Goal: Task Accomplishment & Management: Manage account settings

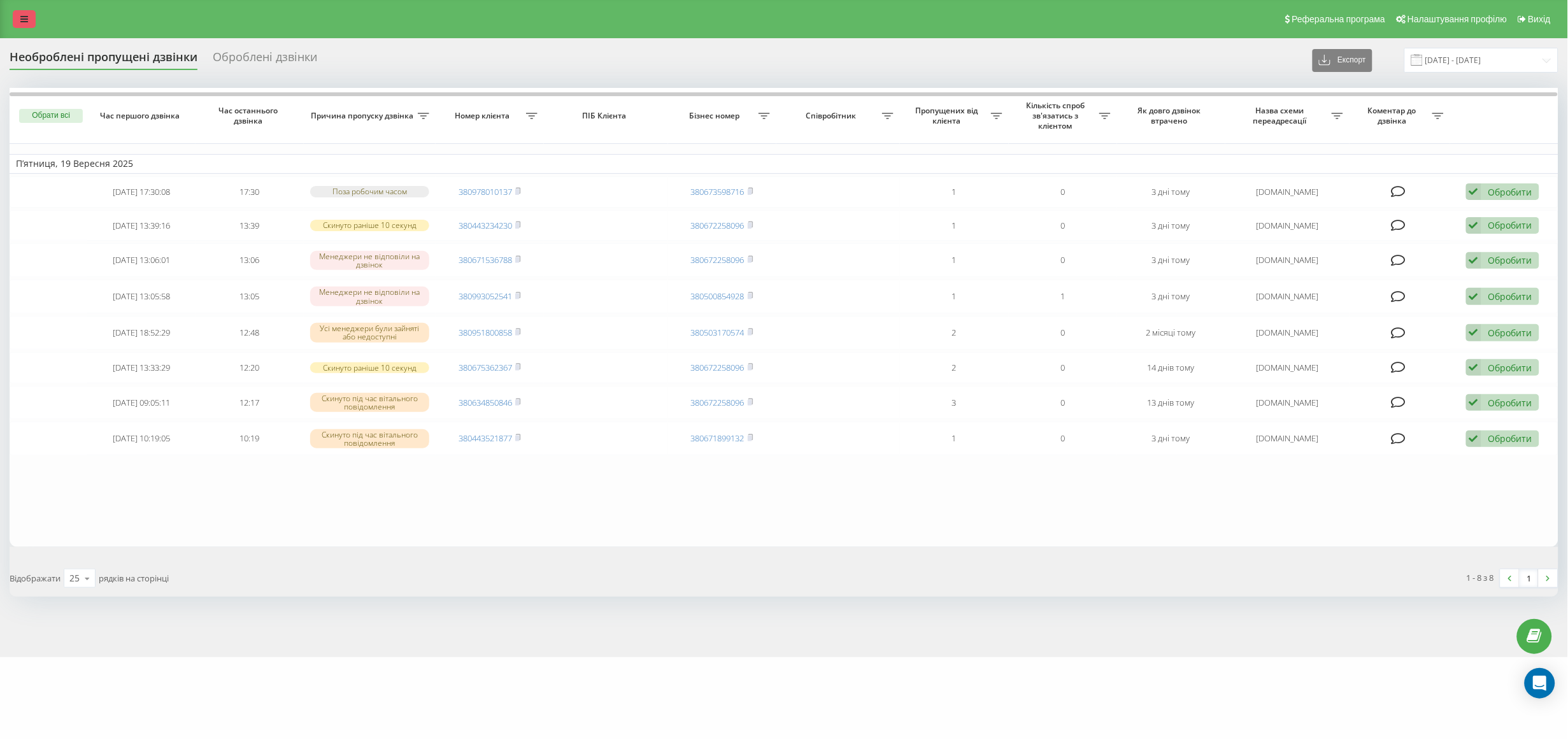
click at [20, 19] on icon at bounding box center [24, 18] width 8 height 9
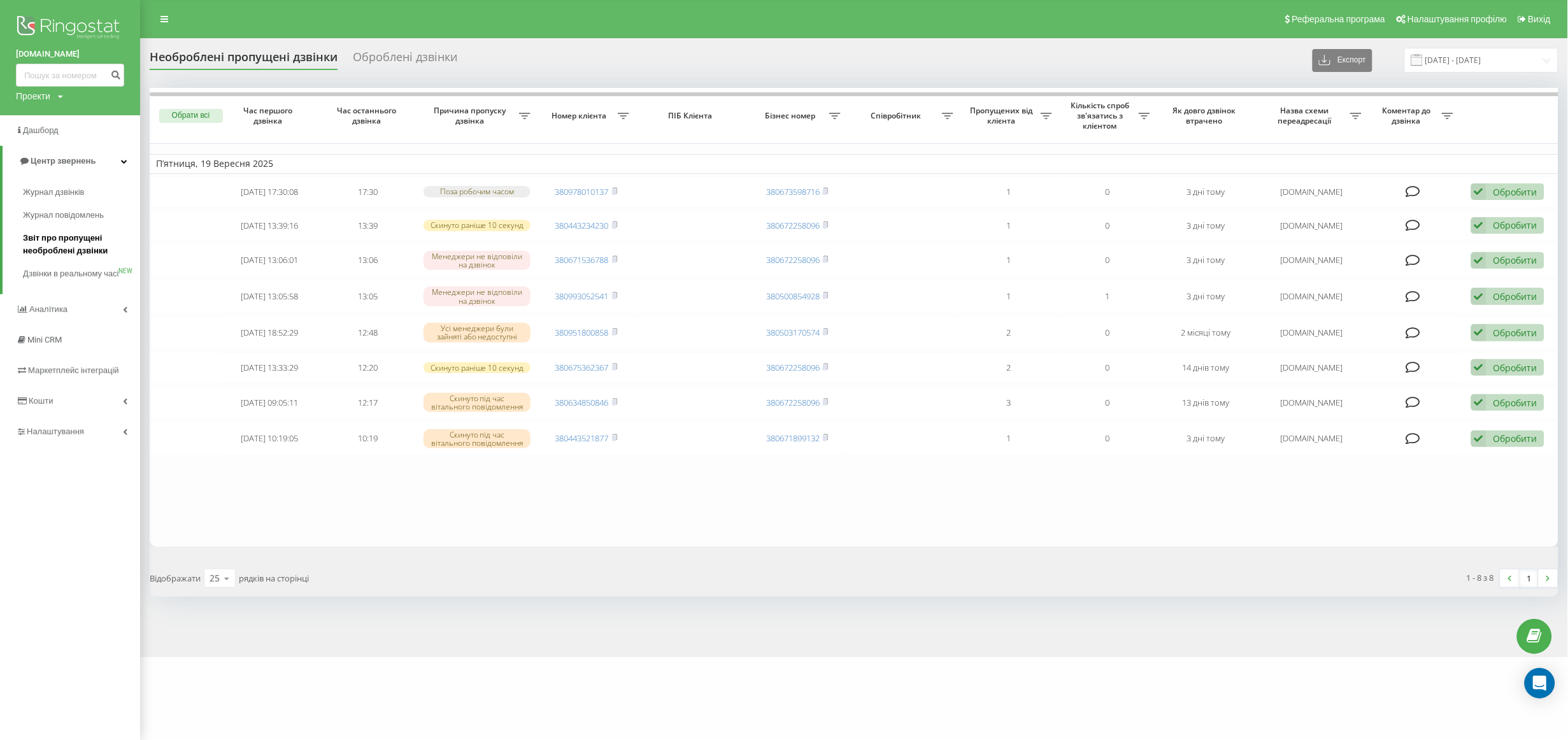
click at [71, 244] on span "Звіт про пропущені необроблені дзвінки" at bounding box center [78, 244] width 111 height 25
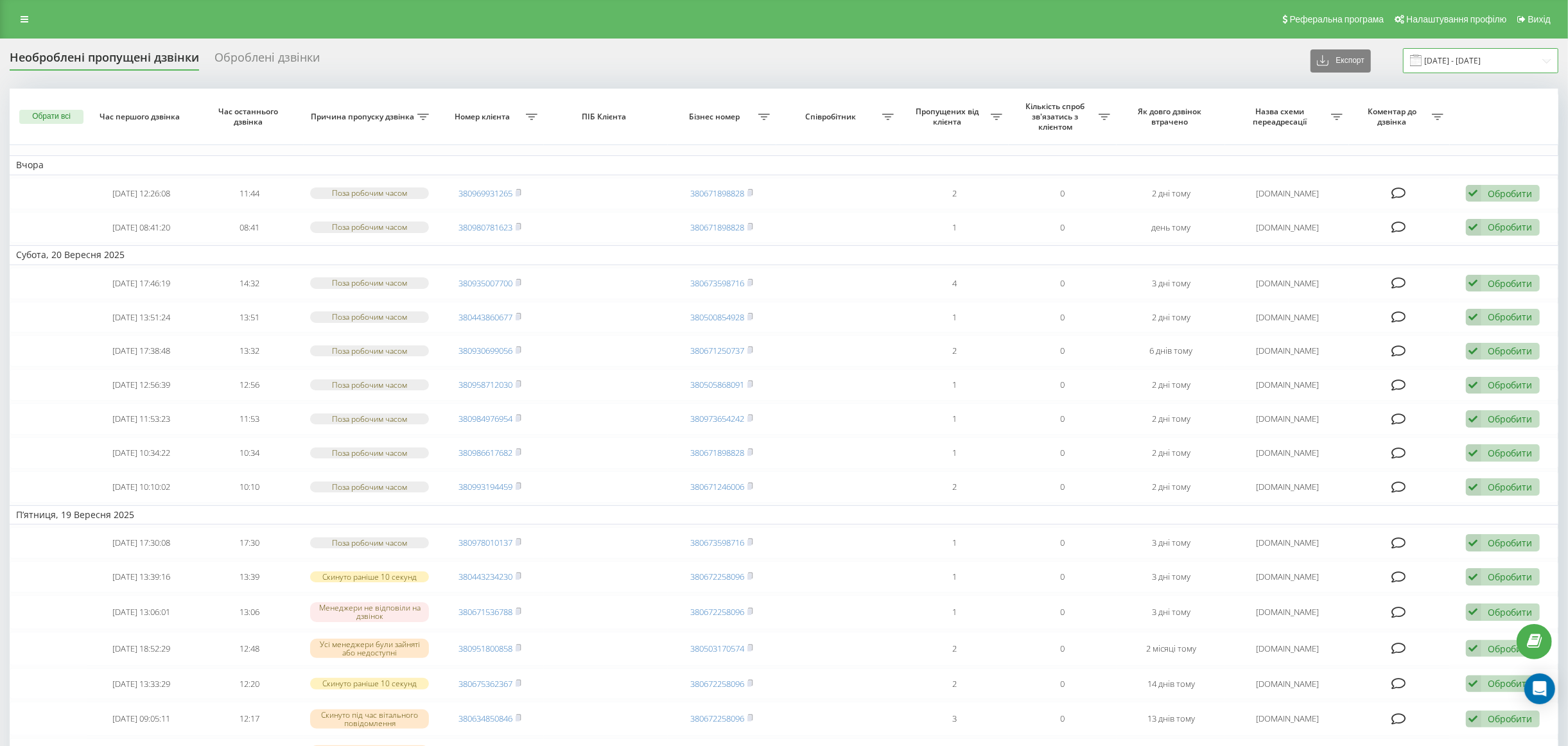
click at [1501, 56] on input "22.08.2025 - 22.09.2025" at bounding box center [1481, 60] width 156 height 25
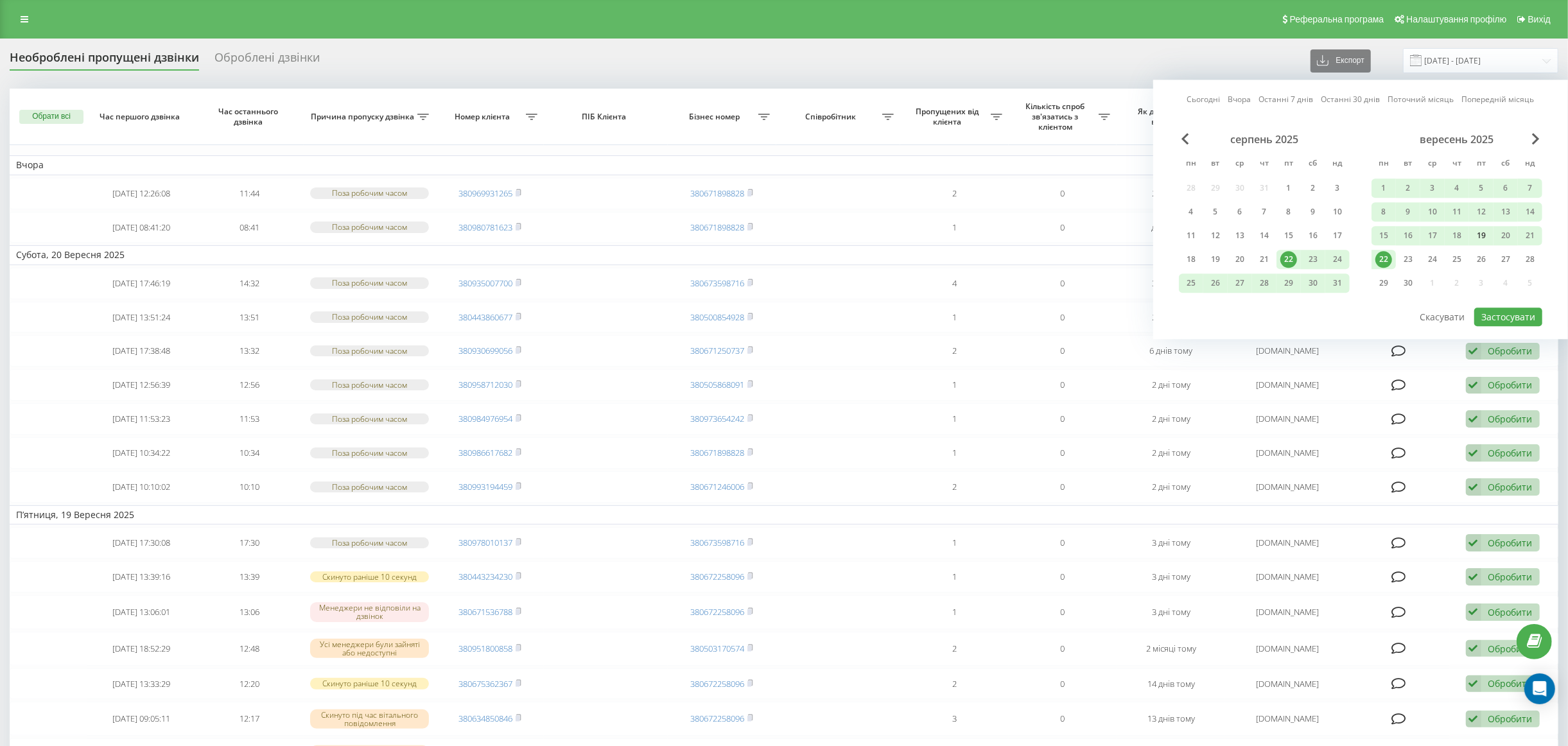
click at [1483, 235] on div "19" at bounding box center [1480, 235] width 17 height 17
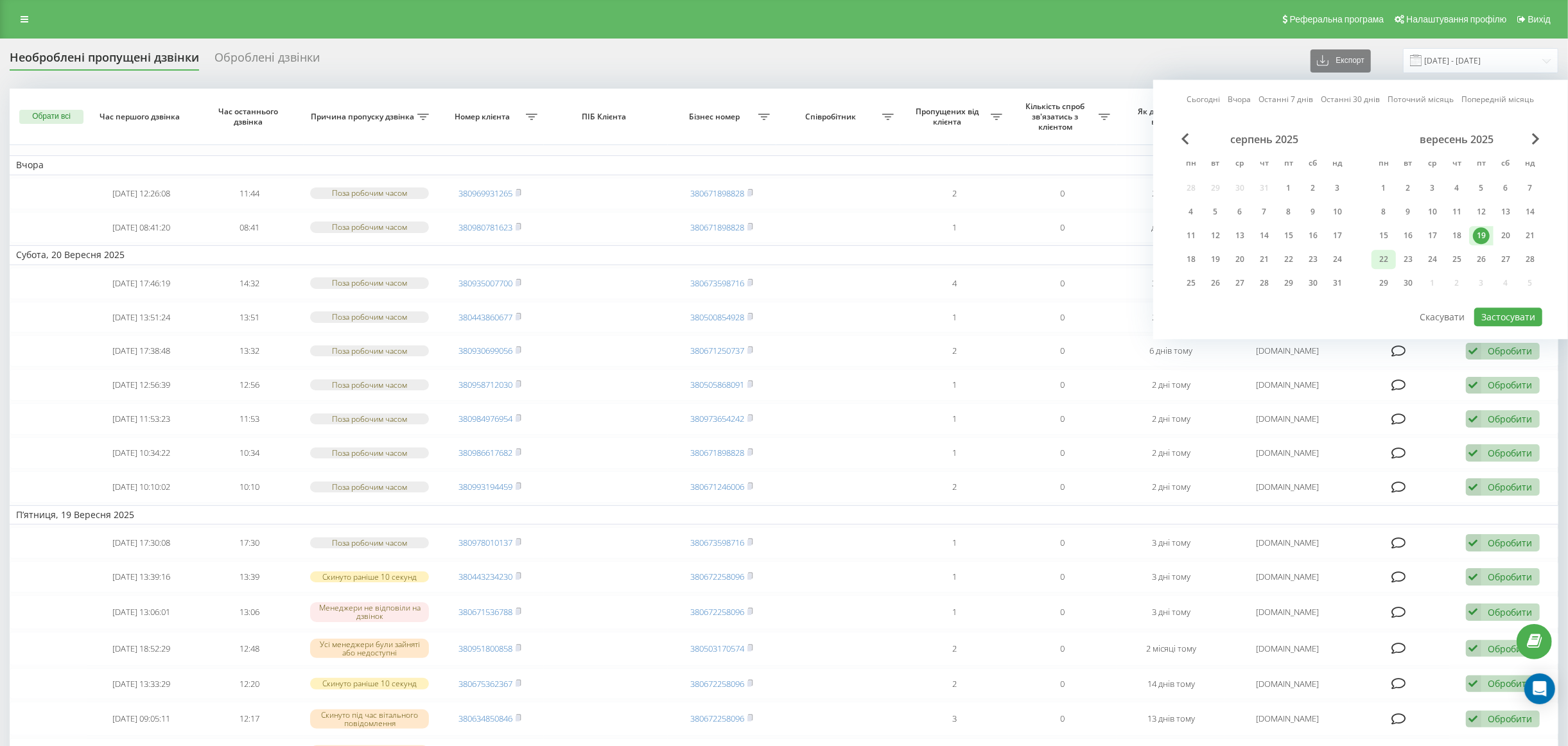
click at [1390, 257] on div "22" at bounding box center [1383, 259] width 17 height 17
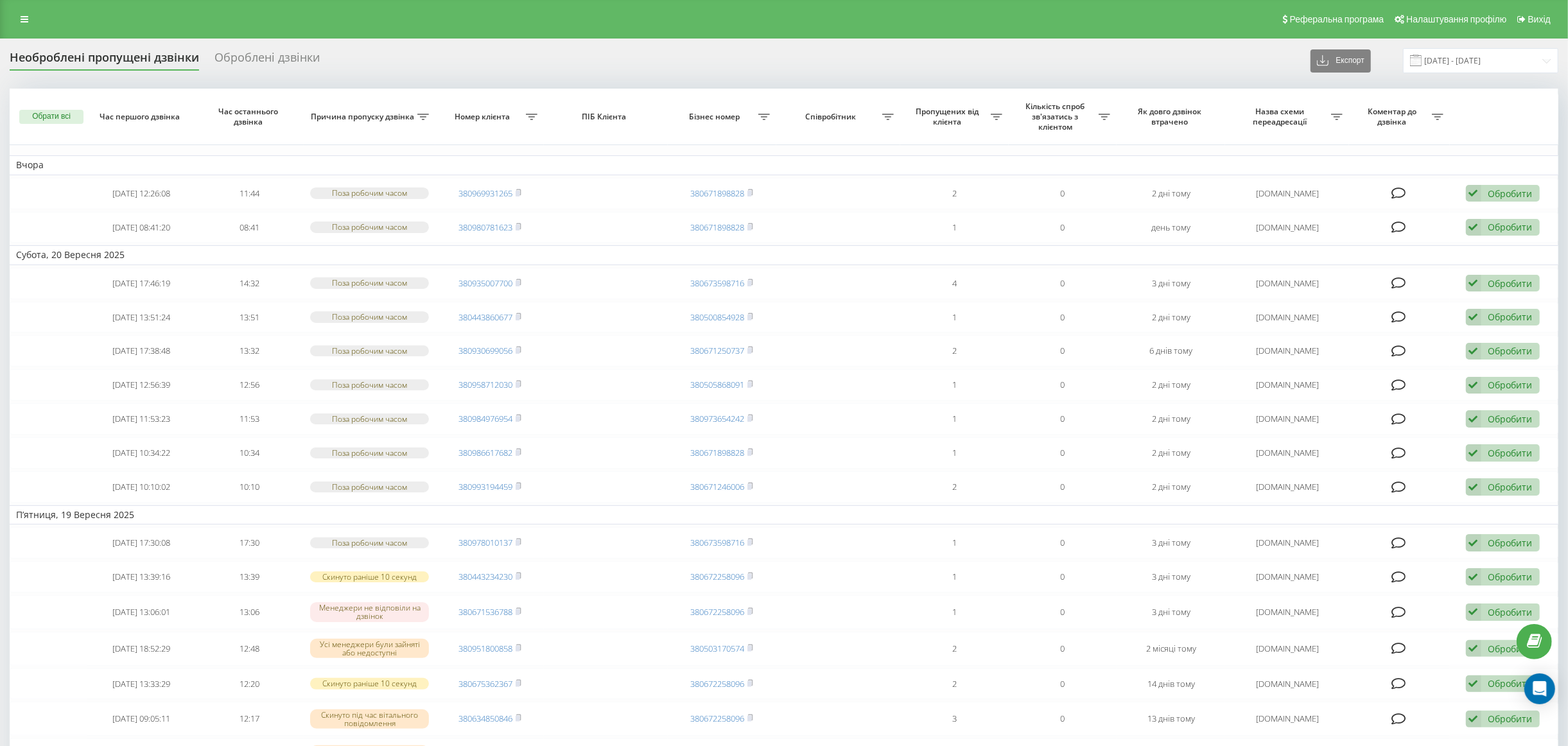
drag, startPoint x: 1551, startPoint y: 681, endPoint x: 1567, endPoint y: 569, distance: 113.1
click at [1567, 570] on body "hlr.ua Проекти hlr.ua shop.hlr.ua Дашборд Центр звернень Журнал дзвінків Журнал…" at bounding box center [784, 373] width 1568 height 746
click at [1466, 57] on input "22.08.2025 - 22.09.2025" at bounding box center [1481, 60] width 156 height 25
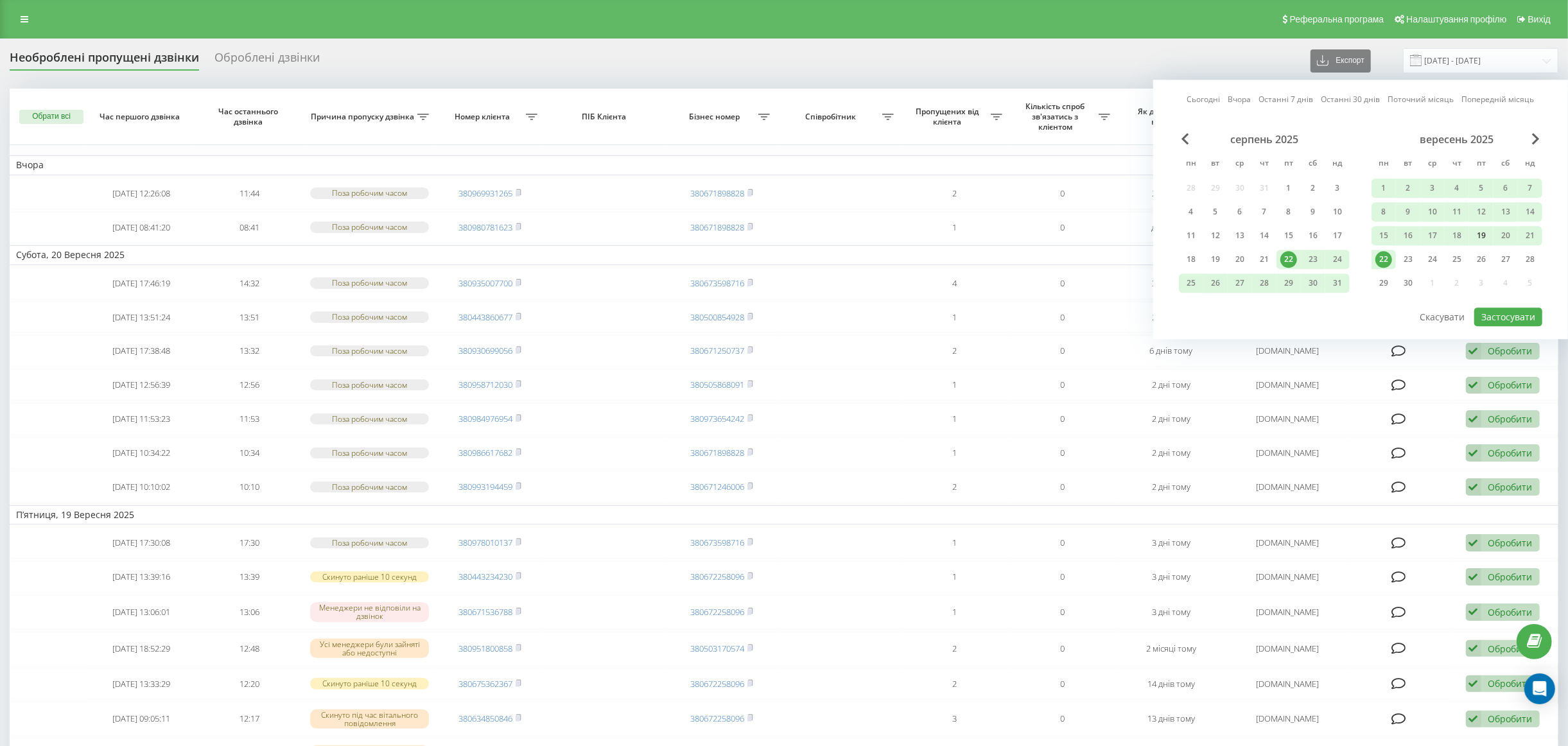
click at [1482, 229] on div "19" at bounding box center [1480, 235] width 17 height 17
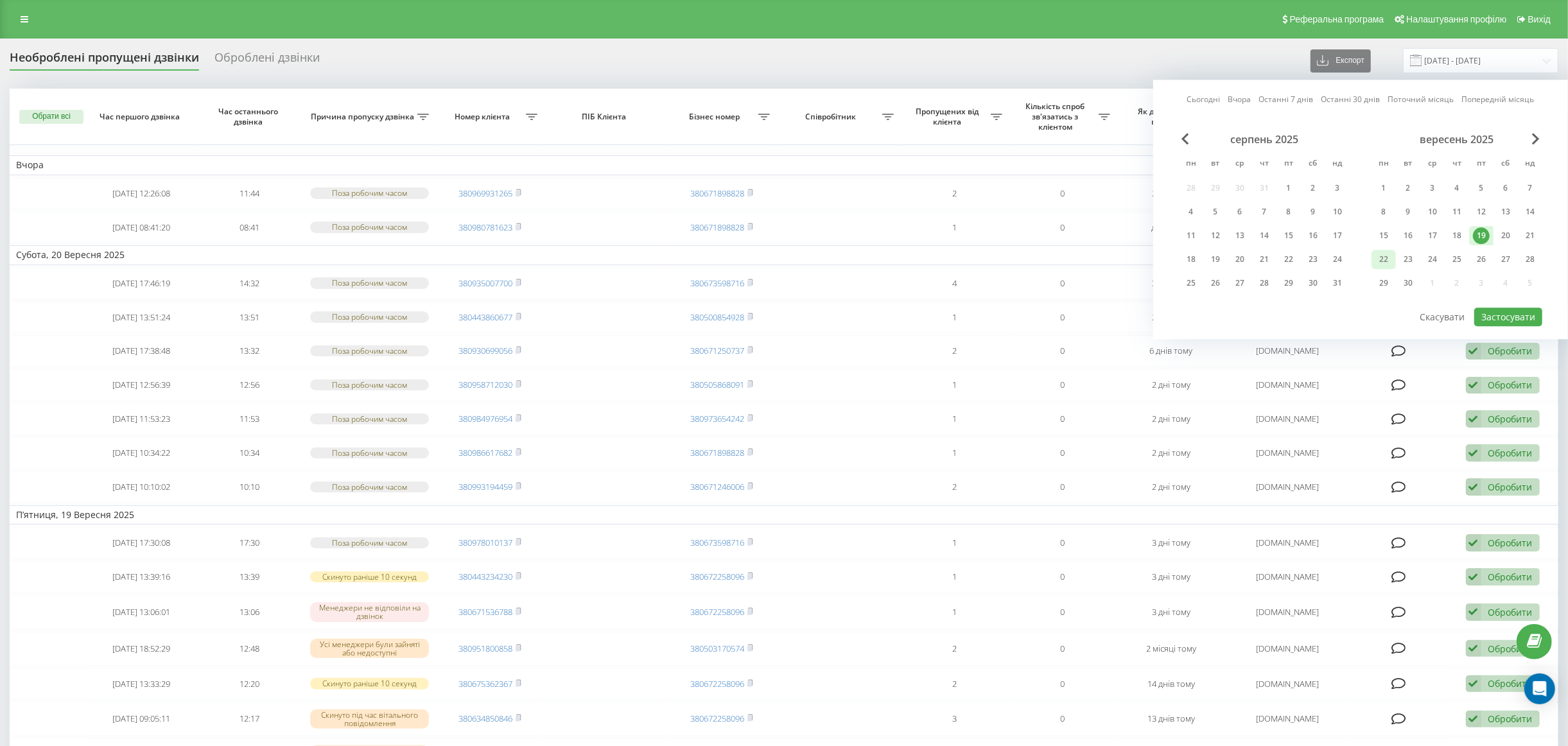
click at [1390, 254] on div "22" at bounding box center [1383, 259] width 17 height 17
click at [1508, 319] on button "Застосувати" at bounding box center [1509, 317] width 68 height 19
type input "19.09.2025 - 22.09.2025"
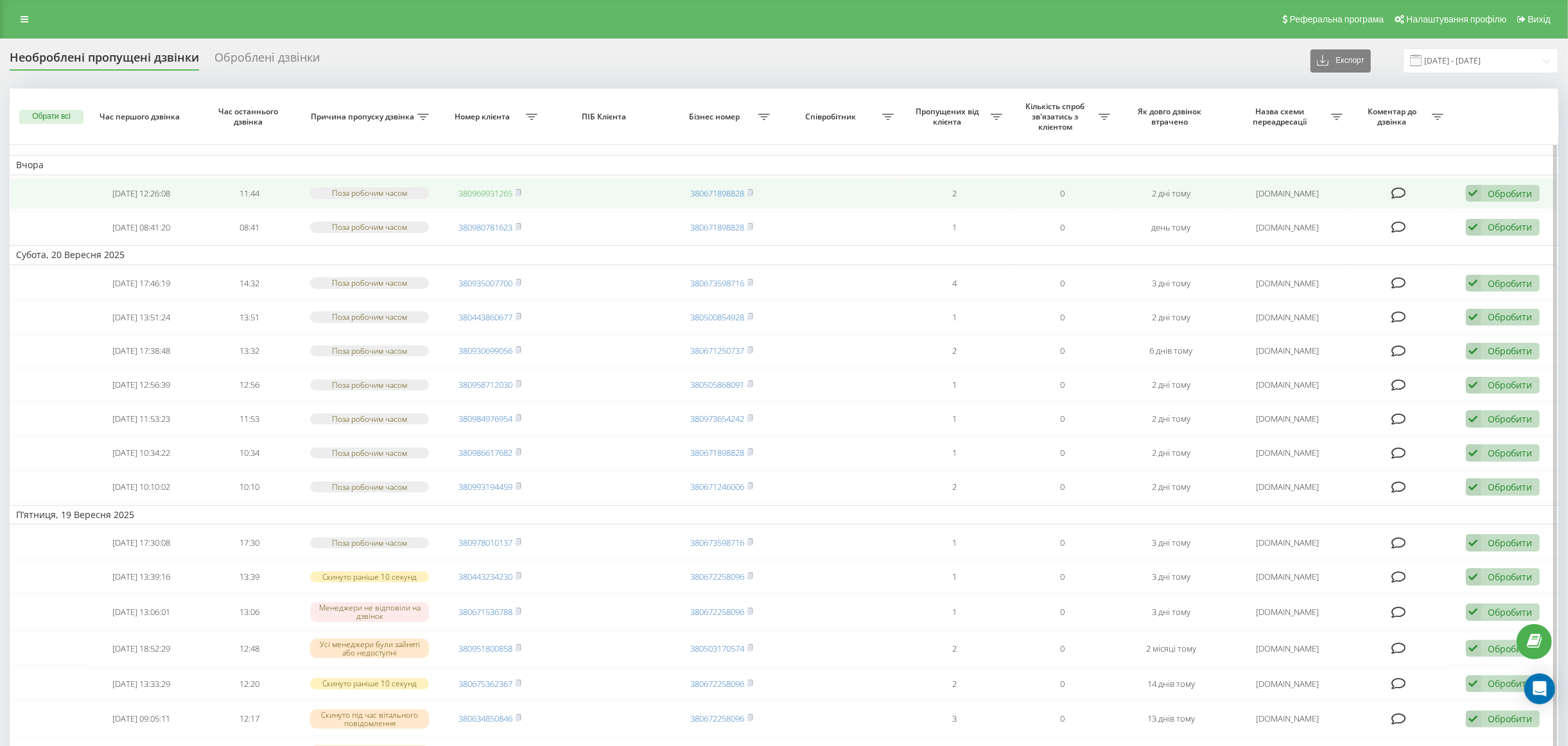
click at [471, 191] on link "380969931265" at bounding box center [485, 194] width 54 height 12
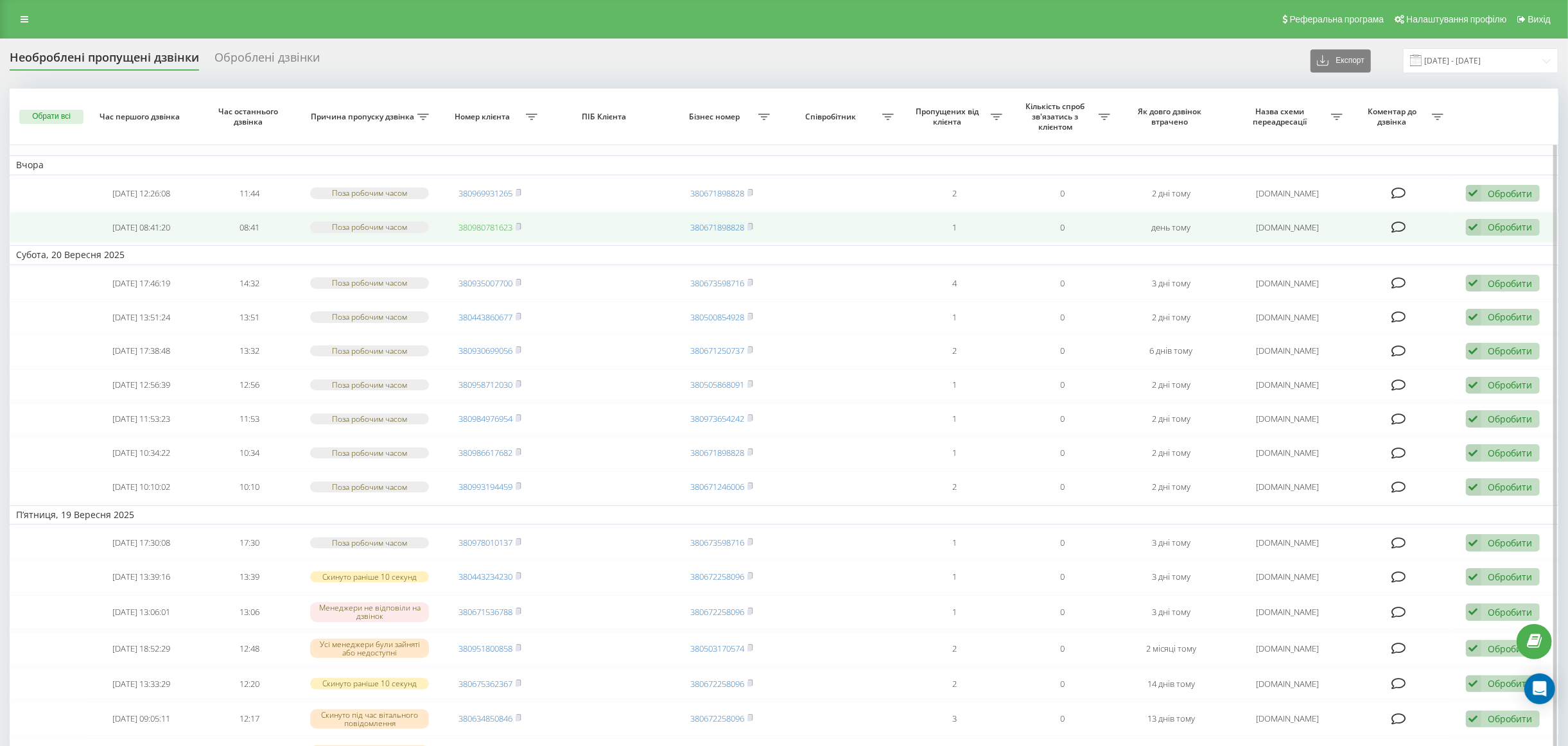
click at [472, 225] on link "380980781623" at bounding box center [485, 227] width 54 height 12
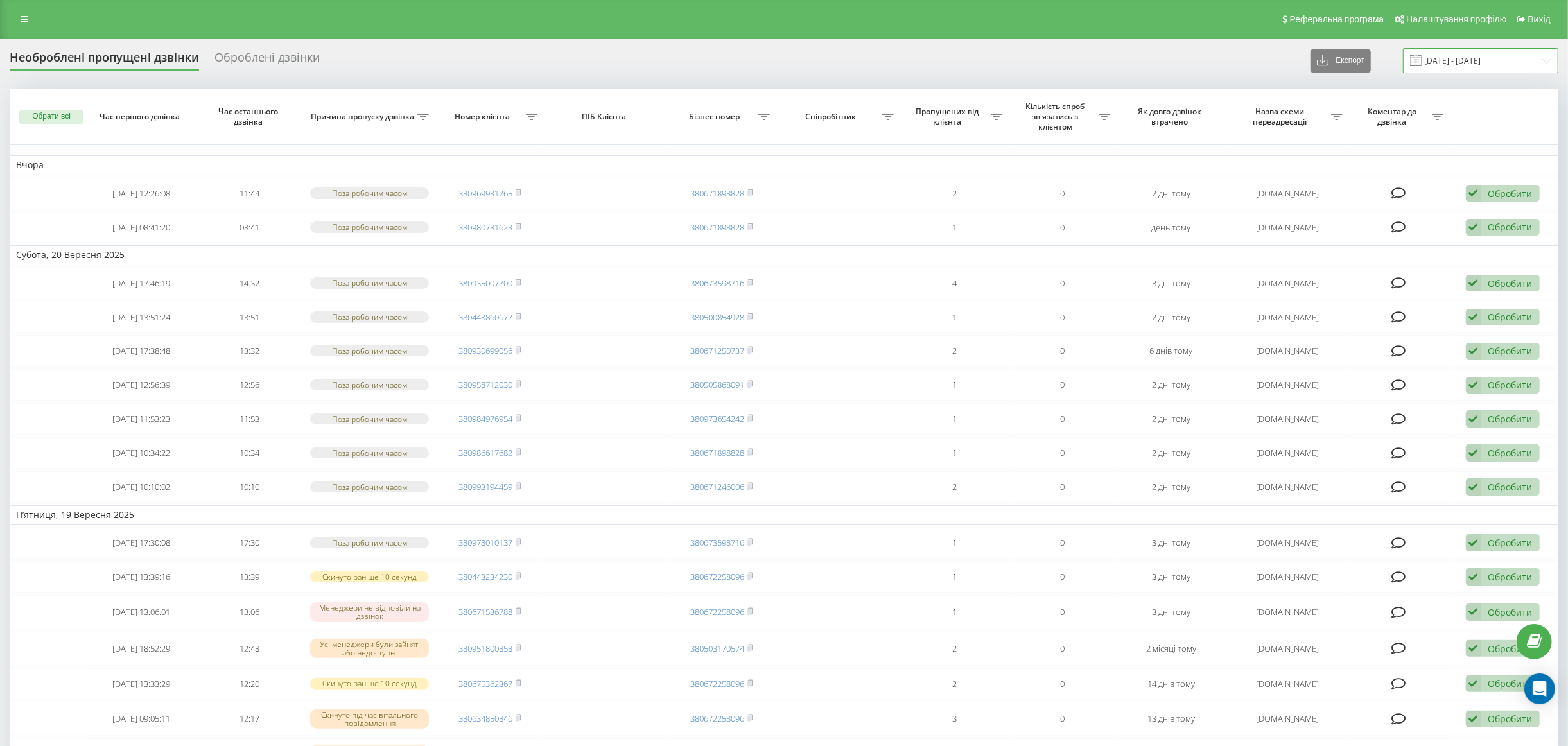
click at [1495, 58] on input "19.09.2025 - 22.09.2025" at bounding box center [1481, 60] width 156 height 25
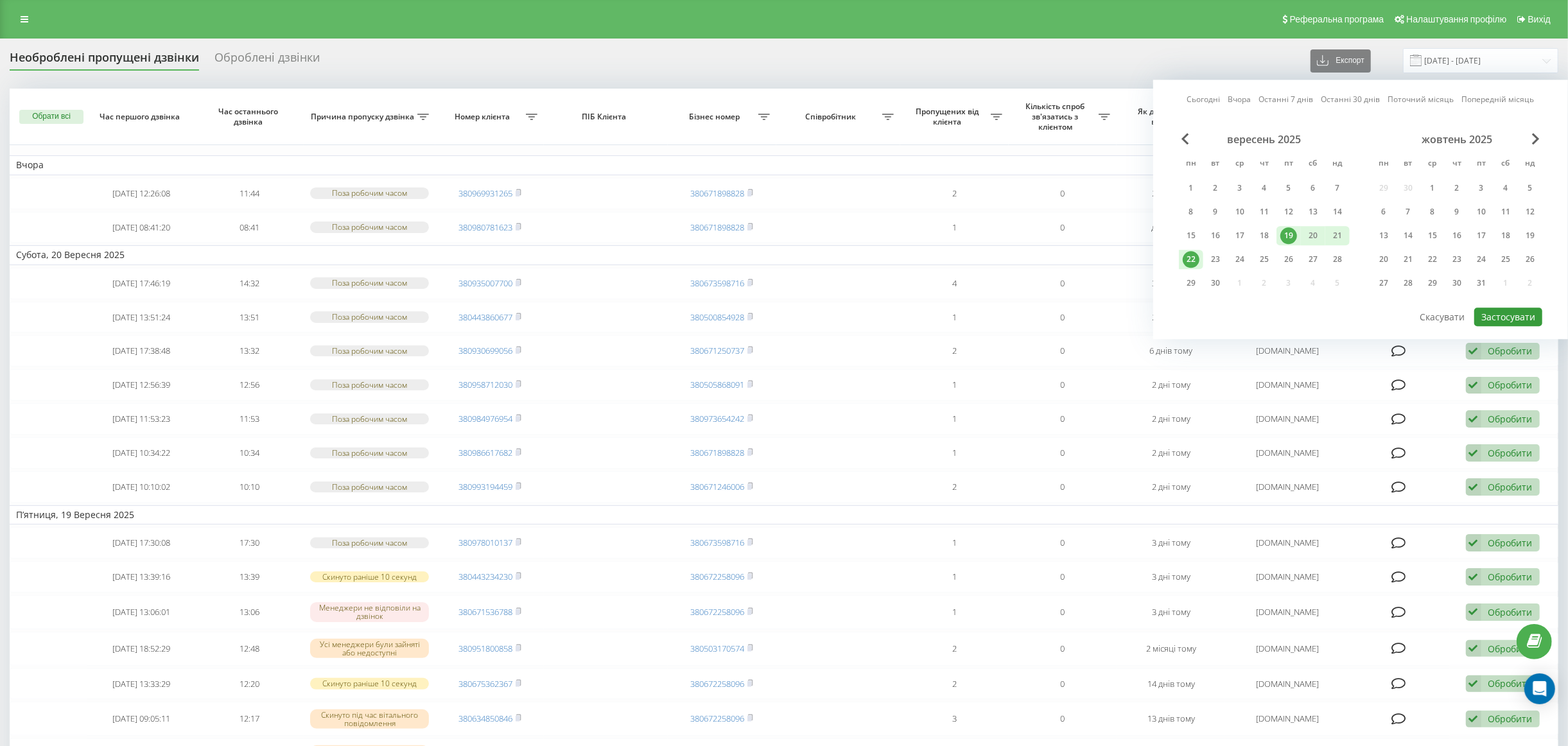
click at [1496, 314] on button "Застосувати" at bounding box center [1509, 317] width 68 height 19
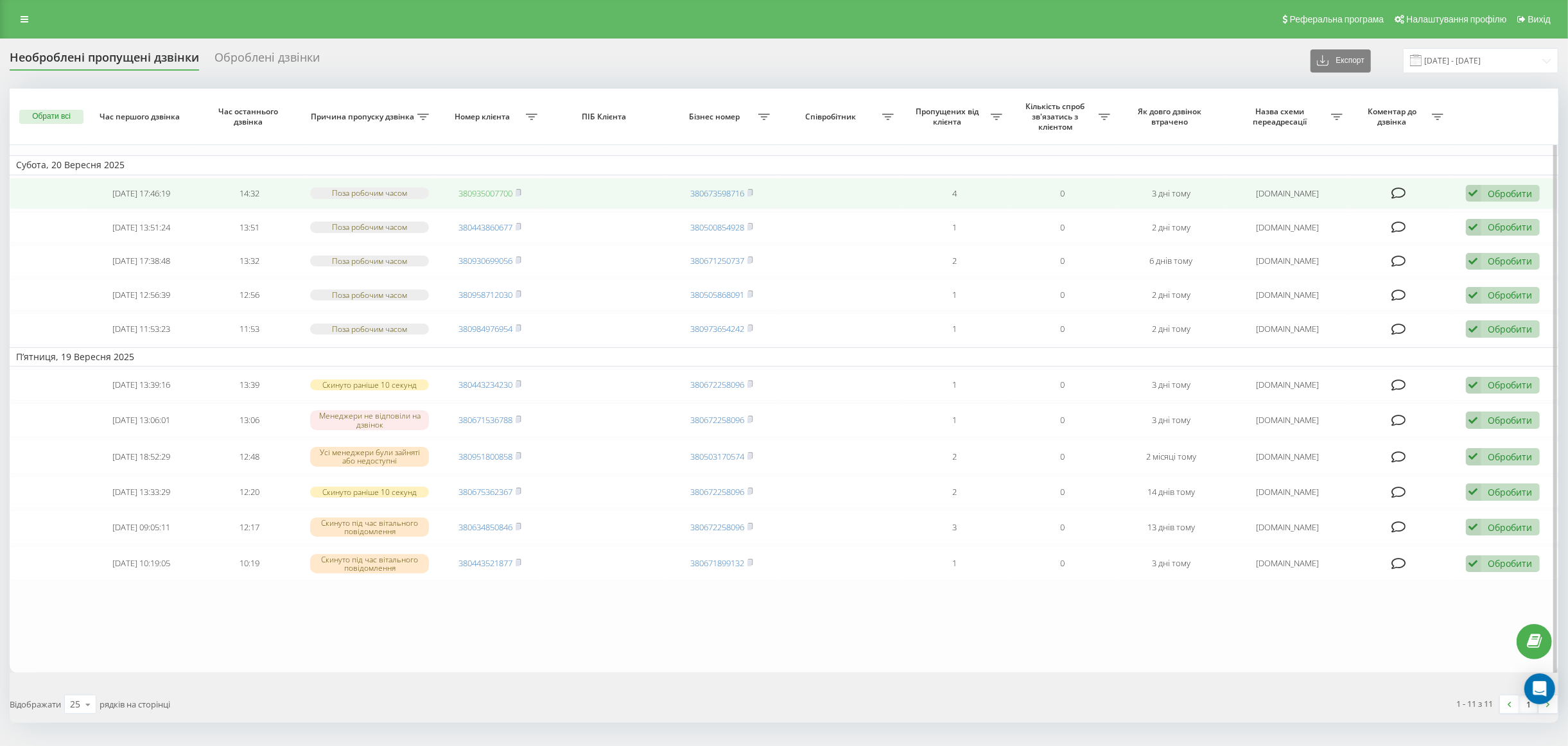
click at [483, 190] on link "380935007700" at bounding box center [485, 194] width 54 height 12
click at [150, 191] on td "2025-09-19 17:46:19" at bounding box center [141, 194] width 108 height 31
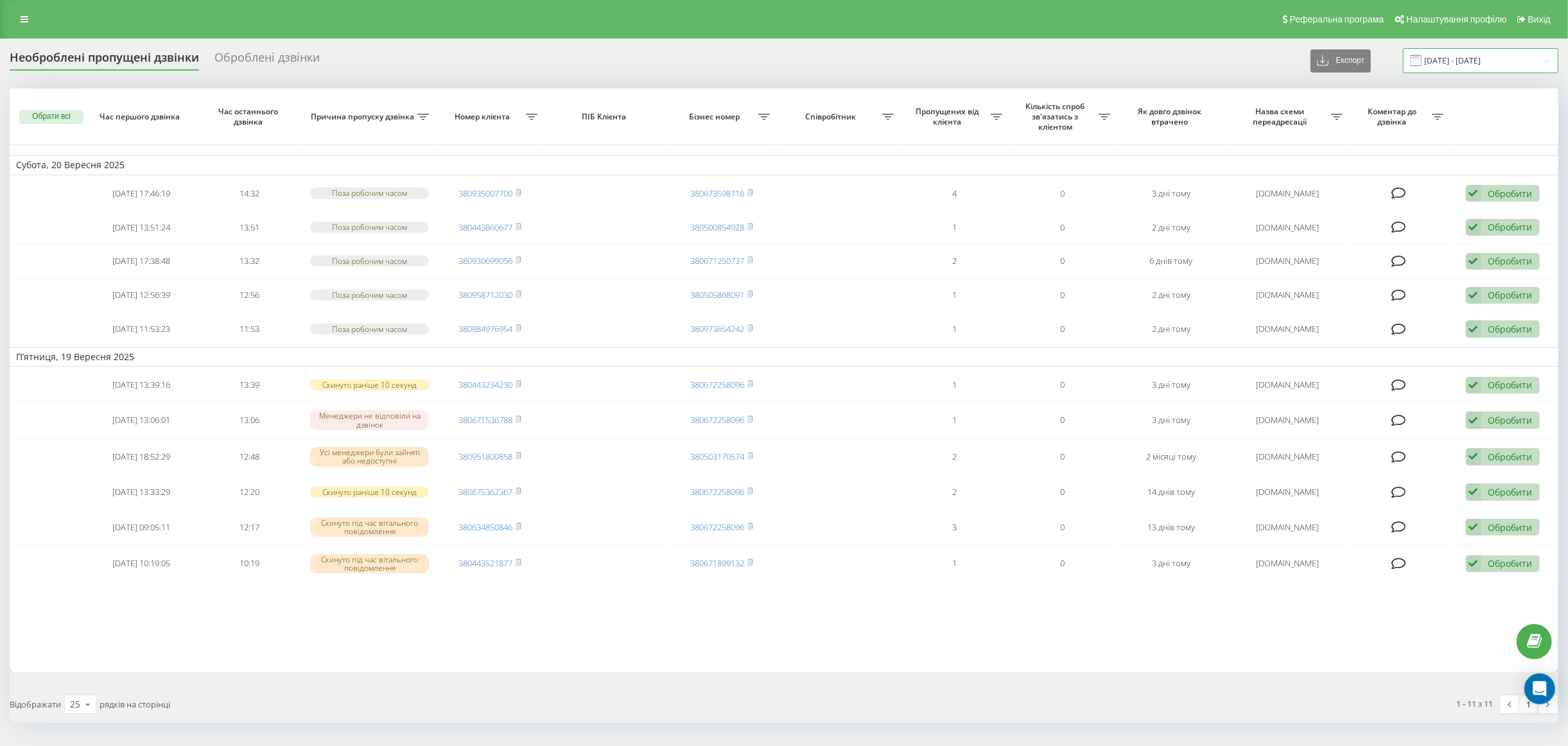
click at [1505, 61] on input "19.09.2025 - 22.09.2025" at bounding box center [1481, 60] width 156 height 25
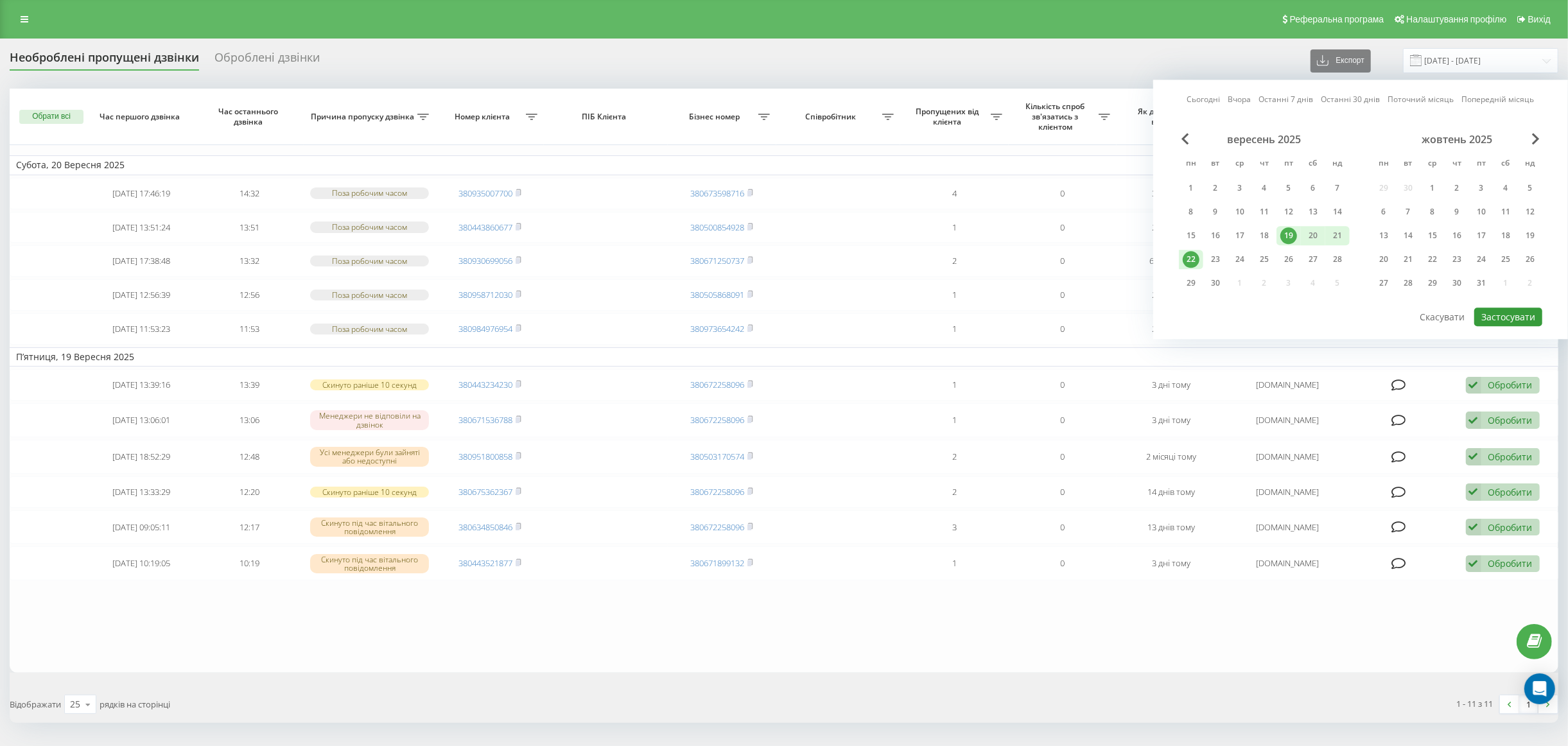
click at [1513, 316] on button "Застосувати" at bounding box center [1509, 317] width 68 height 19
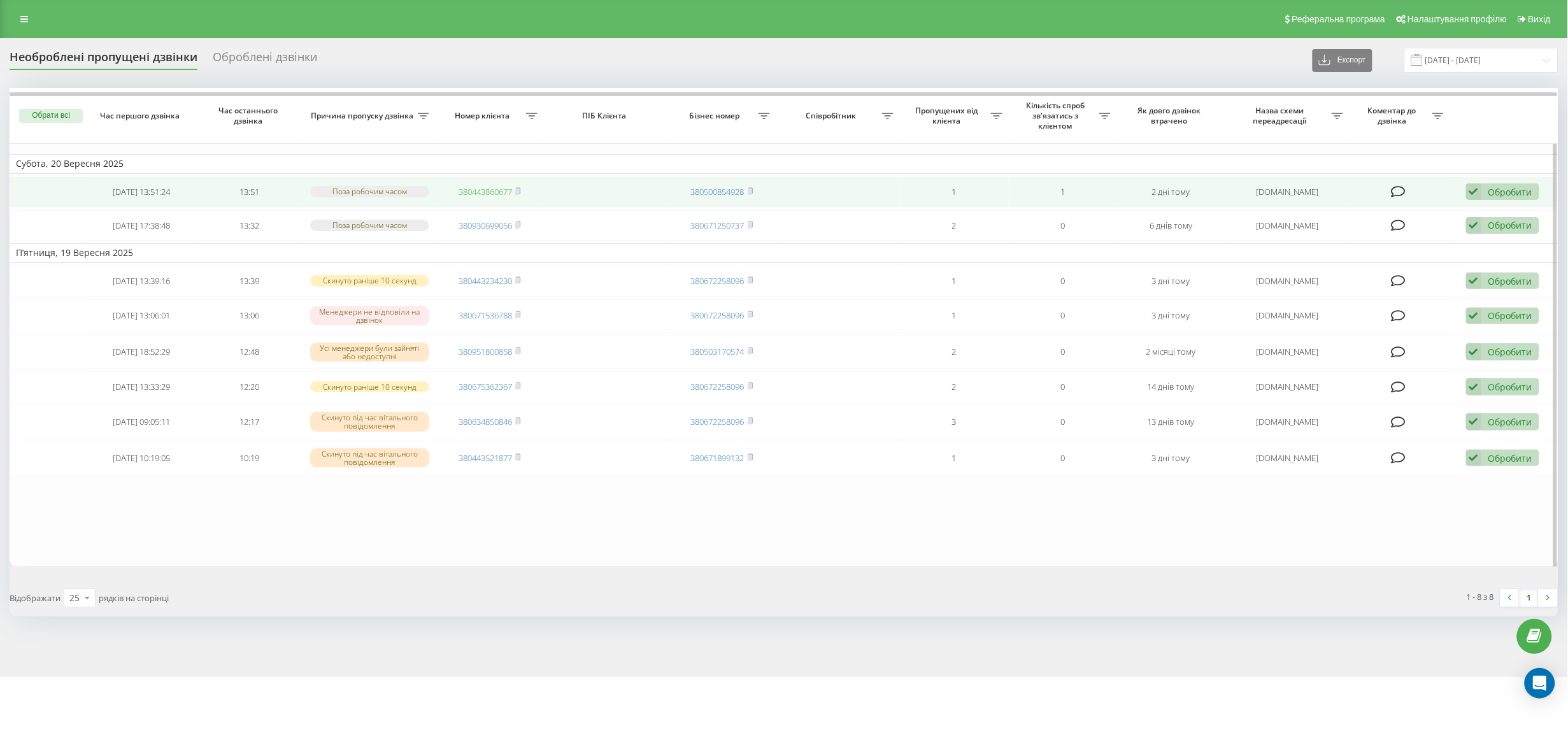
click at [485, 188] on link "380443860677" at bounding box center [485, 192] width 53 height 12
click at [481, 191] on link "380443860677" at bounding box center [485, 192] width 53 height 12
click at [1515, 188] on div "Обробити" at bounding box center [1510, 192] width 43 height 13
click at [1376, 214] on span "Не вдалося зв'язатися" at bounding box center [1359, 212] width 98 height 13
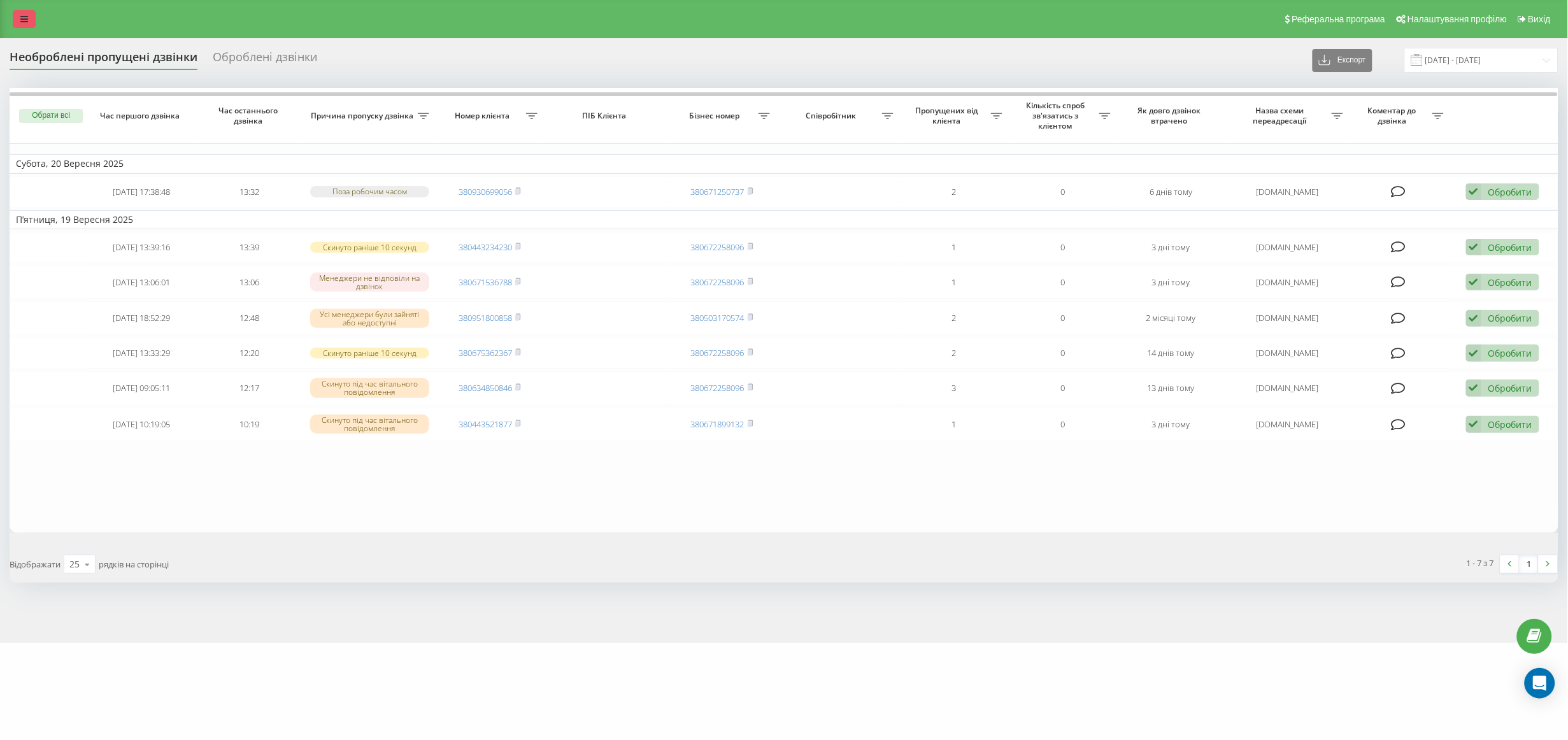
click at [27, 19] on icon at bounding box center [24, 18] width 8 height 9
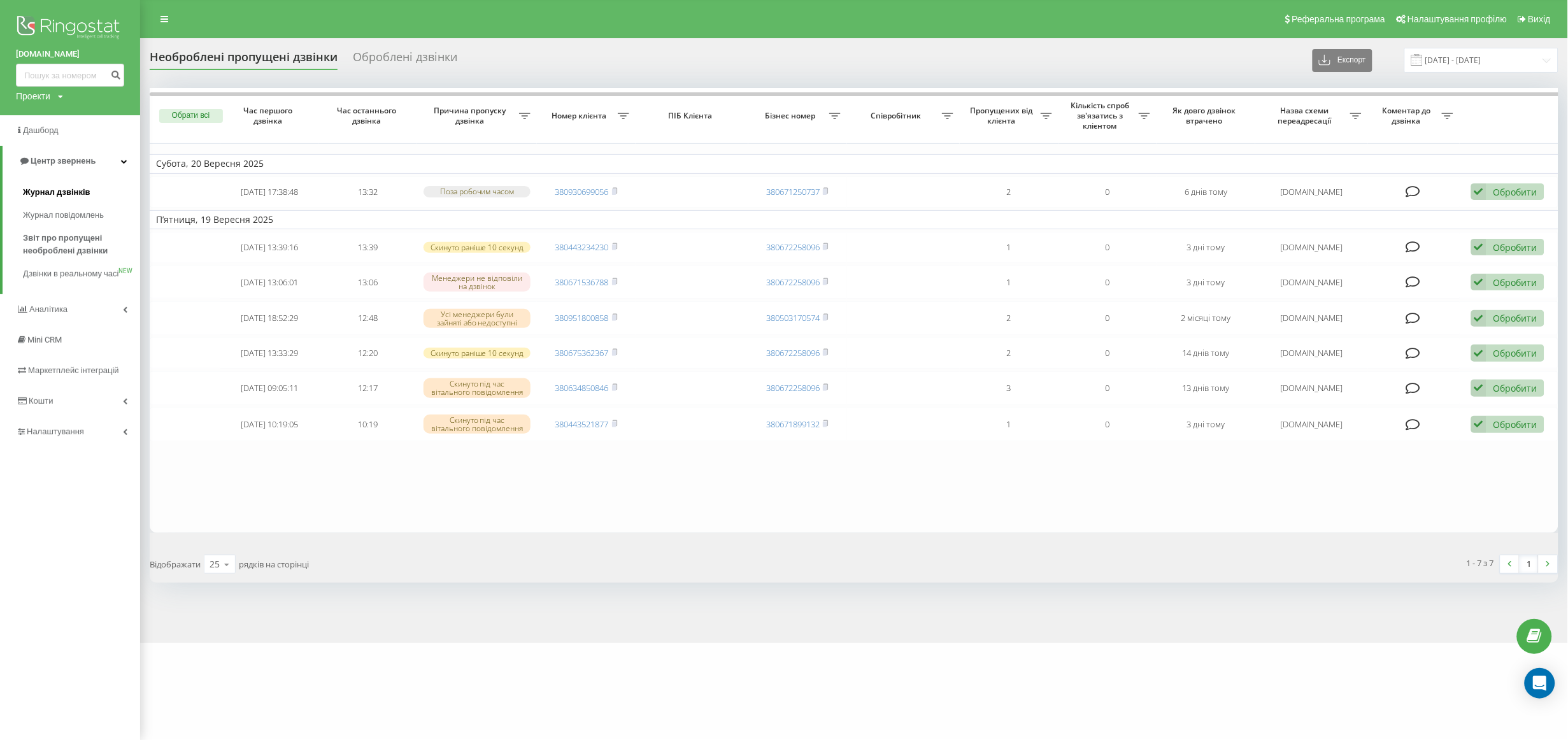
click at [79, 186] on span "Журнал дзвінків" at bounding box center [57, 192] width 68 height 13
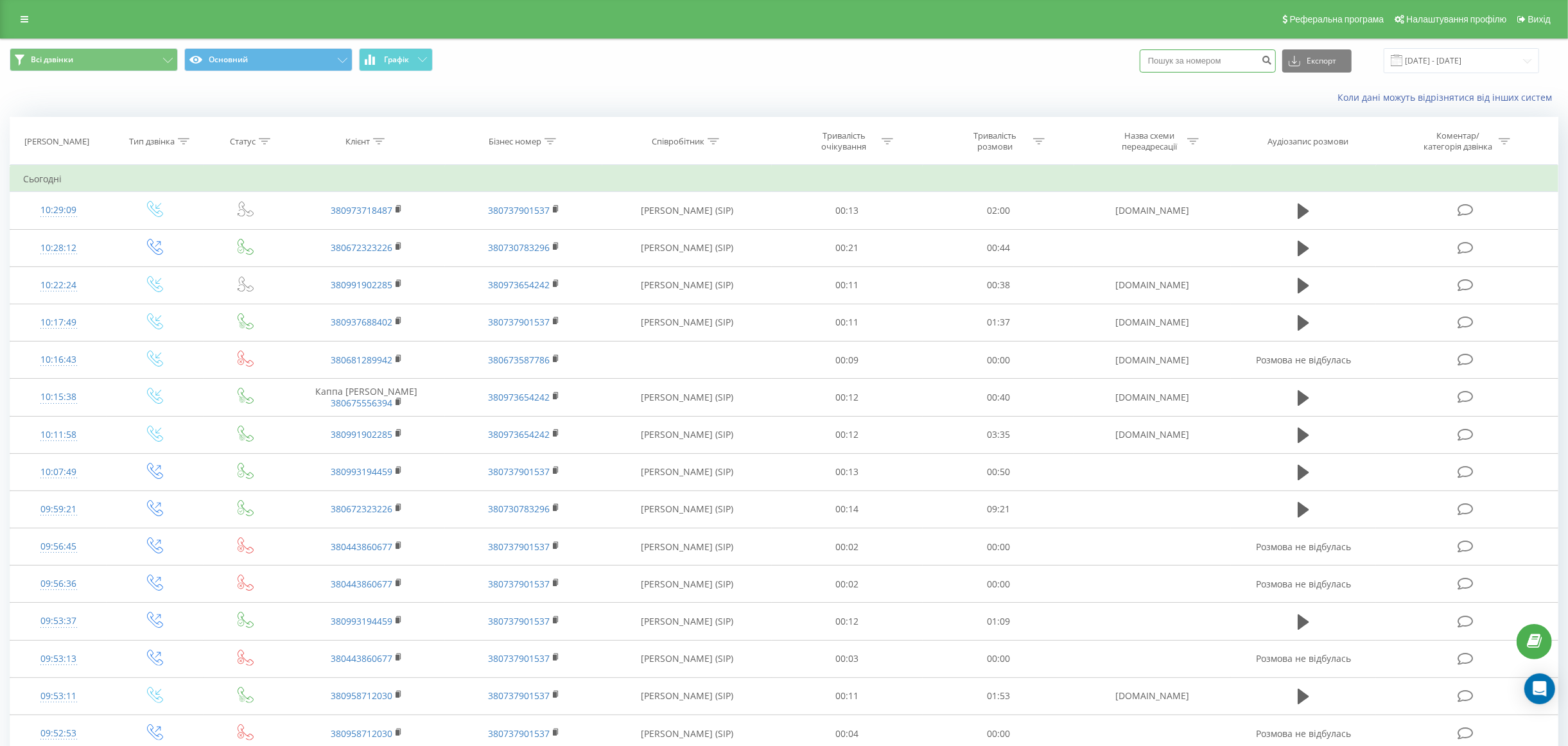
click at [1213, 63] on input at bounding box center [1208, 61] width 136 height 23
paste input "(097)371-84-87"
click at [1168, 59] on input "(097)371-84-87" at bounding box center [1208, 61] width 136 height 23
click at [1180, 59] on input "097)371-84-87" at bounding box center [1208, 61] width 136 height 23
type input "097371-84-87"
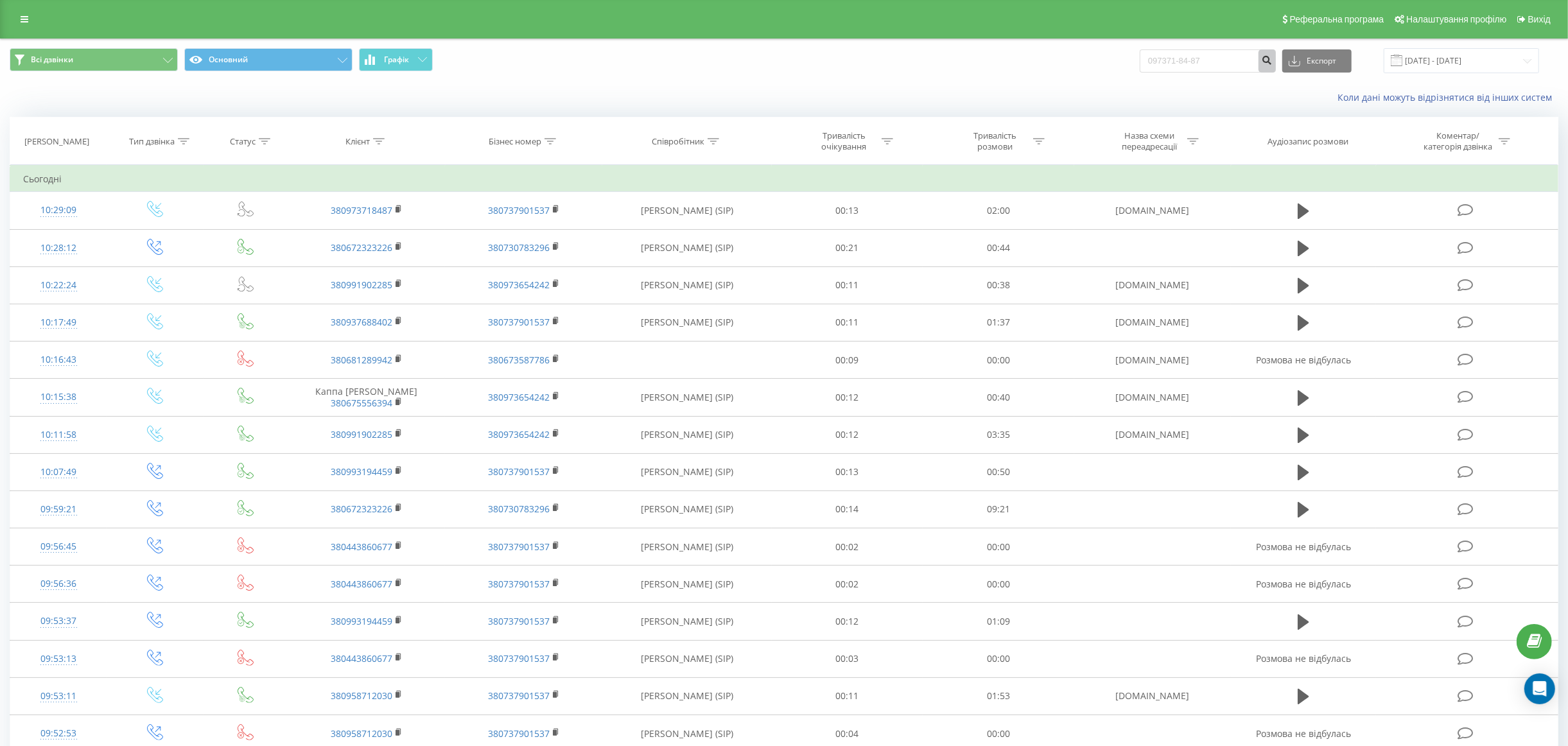
click at [1273, 59] on icon "submit" at bounding box center [1267, 58] width 11 height 8
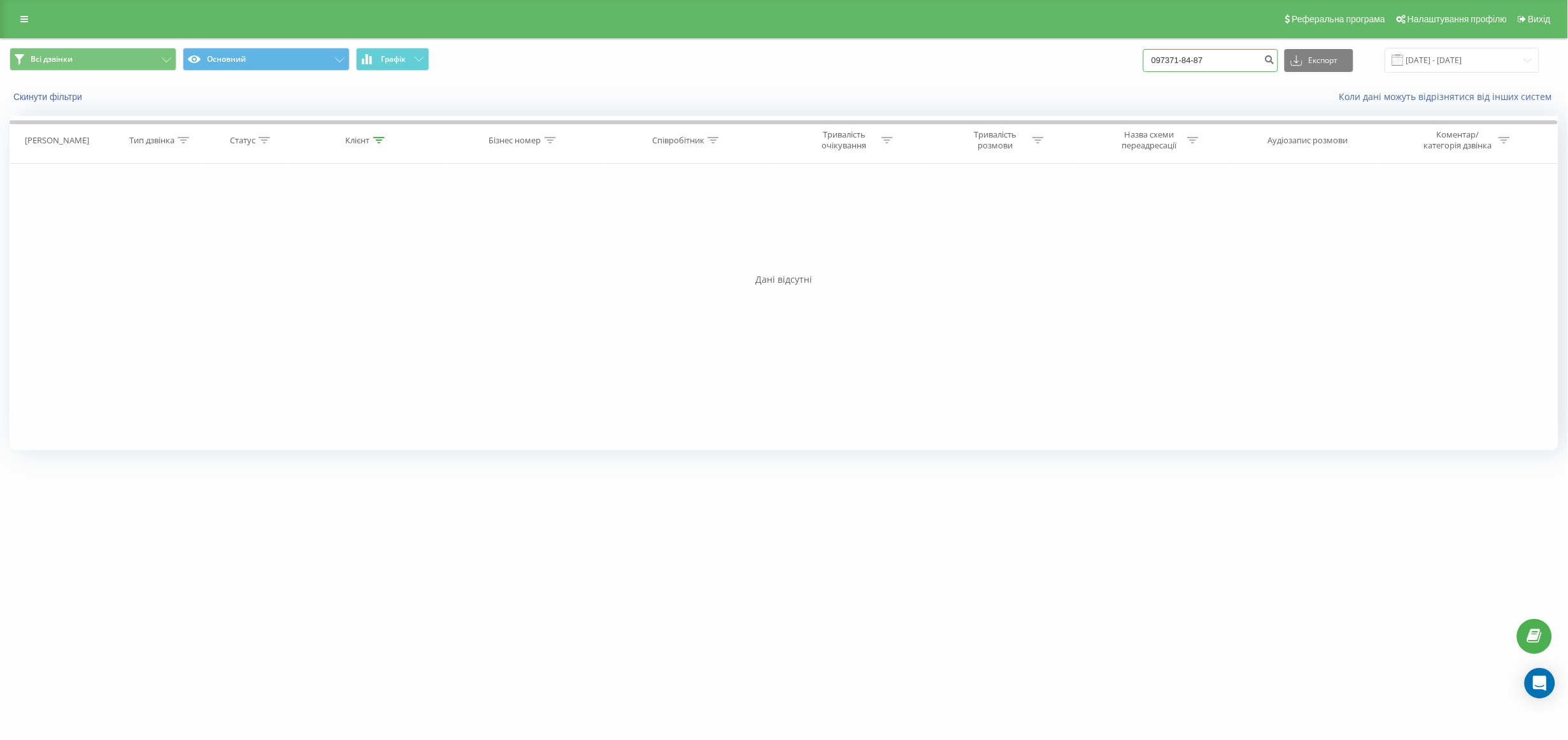
click at [1219, 56] on input "097371-84-87" at bounding box center [1211, 61] width 135 height 23
click at [1212, 58] on input "097371-84-87" at bounding box center [1211, 61] width 135 height 23
click at [1198, 59] on input "097371-8487" at bounding box center [1211, 61] width 135 height 23
type input "0973718487"
click at [1340, 61] on button "Експорт" at bounding box center [1319, 61] width 69 height 23
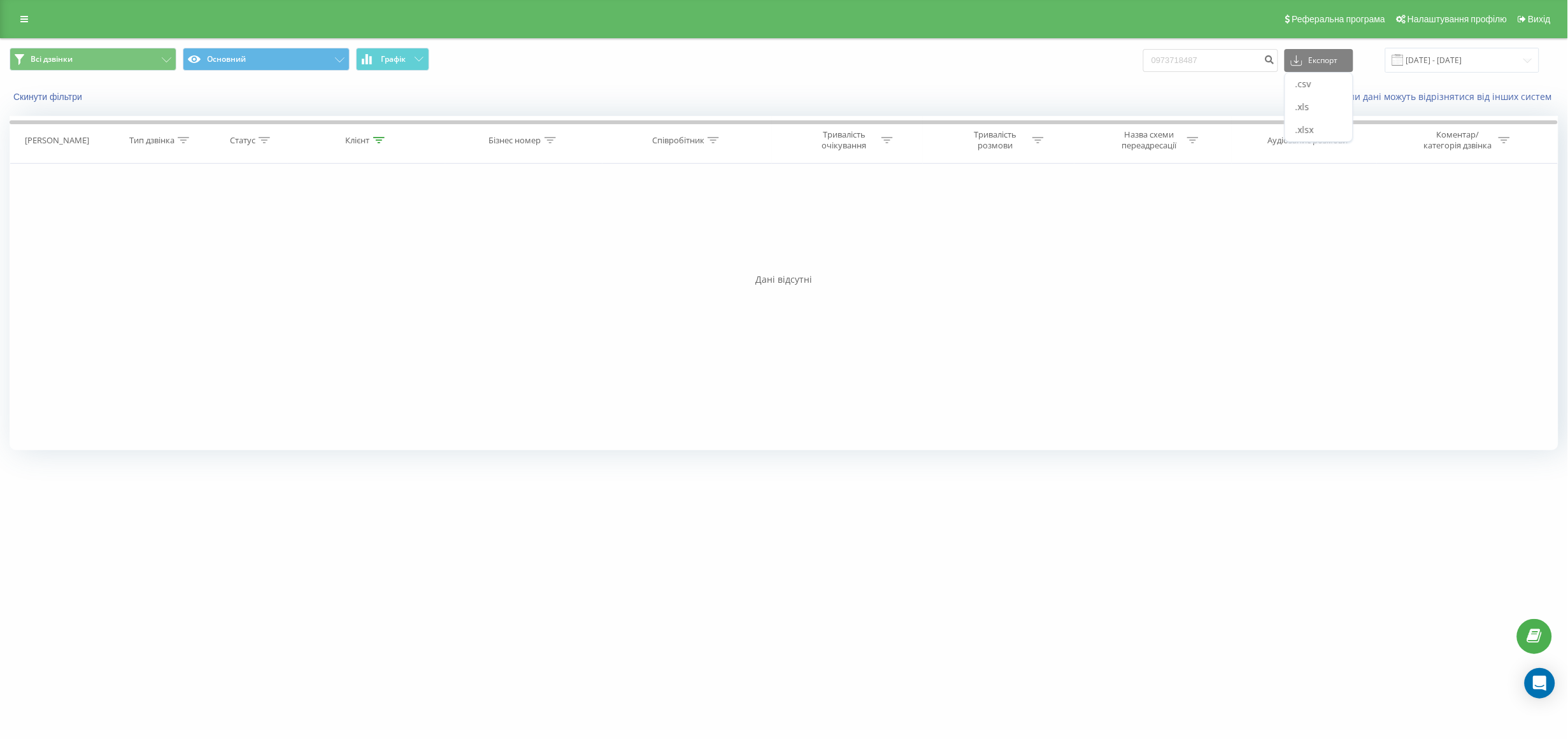
click at [1248, 87] on div "Скинути фільтри Коли дані можуть відрізнятися вiд інших систем" at bounding box center [784, 97] width 1567 height 31
click at [1275, 59] on icon "submit" at bounding box center [1269, 58] width 11 height 8
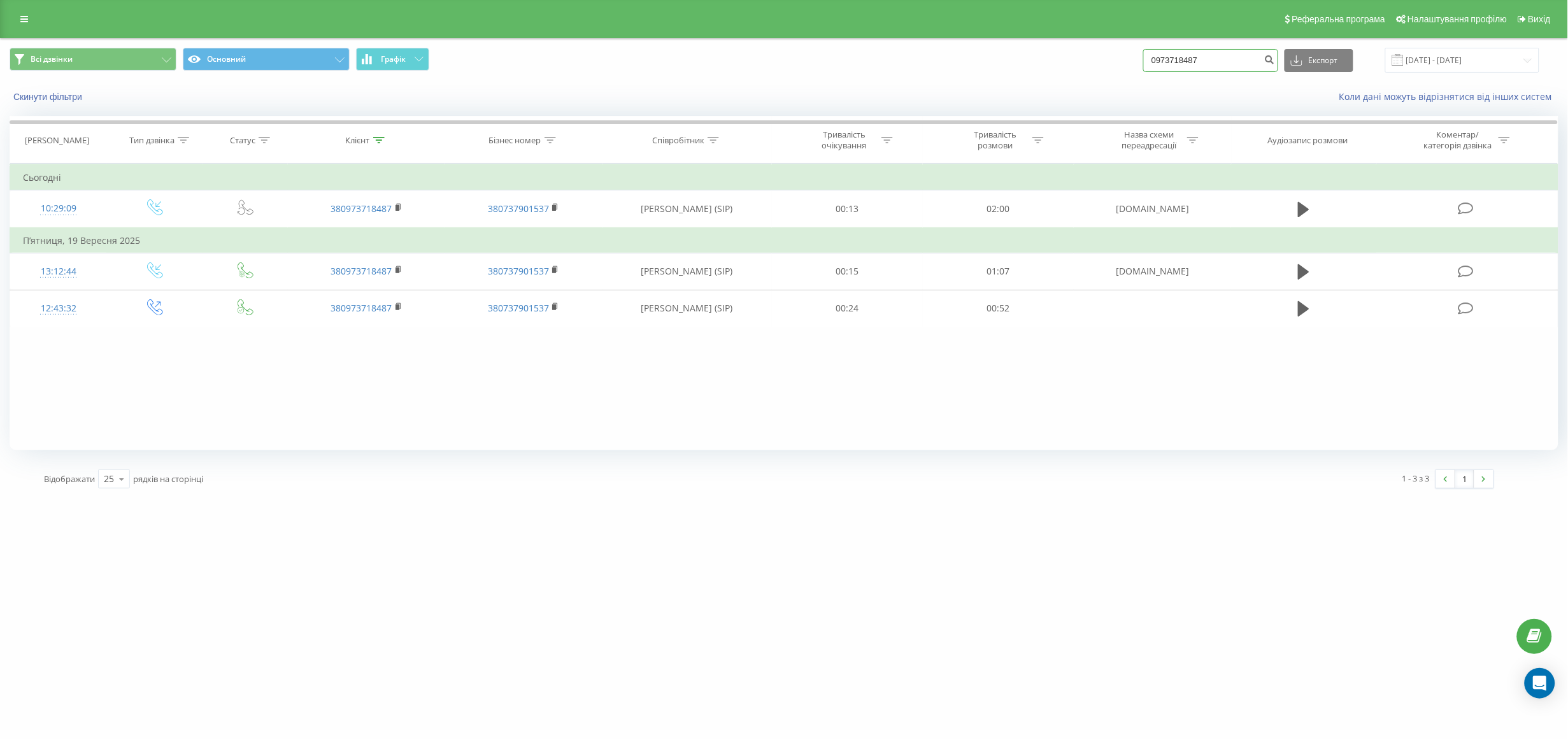
drag, startPoint x: 1237, startPoint y: 61, endPoint x: 1130, endPoint y: 59, distance: 107.0
click at [1130, 59] on div "Всі дзвінки Основний Графік 0973718487 Експорт .csv .xls .xlsx 22.06.2025 - 22.…" at bounding box center [784, 60] width 1549 height 25
paste input "38"
click at [1177, 59] on input "380973718487" at bounding box center [1211, 61] width 135 height 23
type input "0973718487"
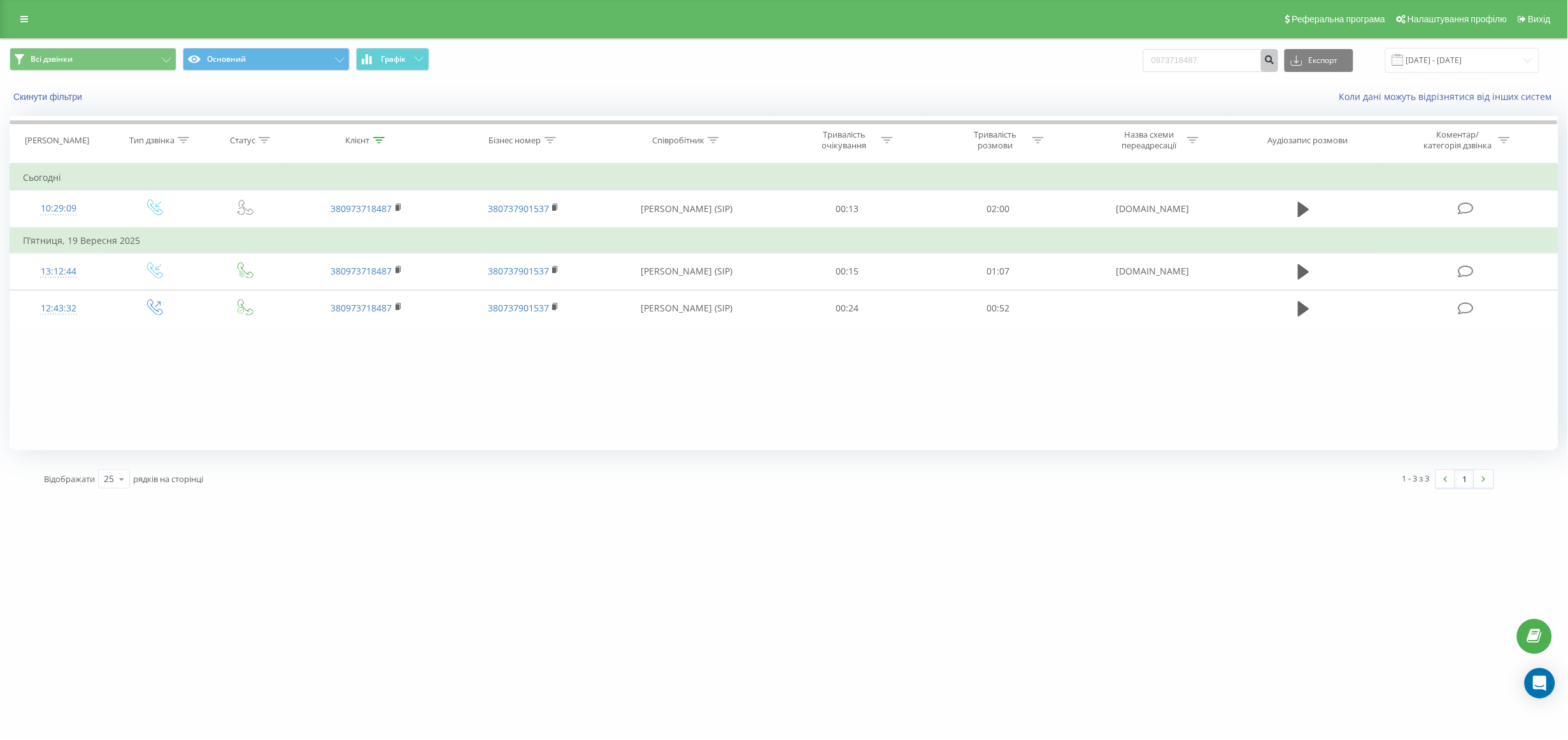
click at [1275, 62] on icon "submit" at bounding box center [1269, 58] width 11 height 8
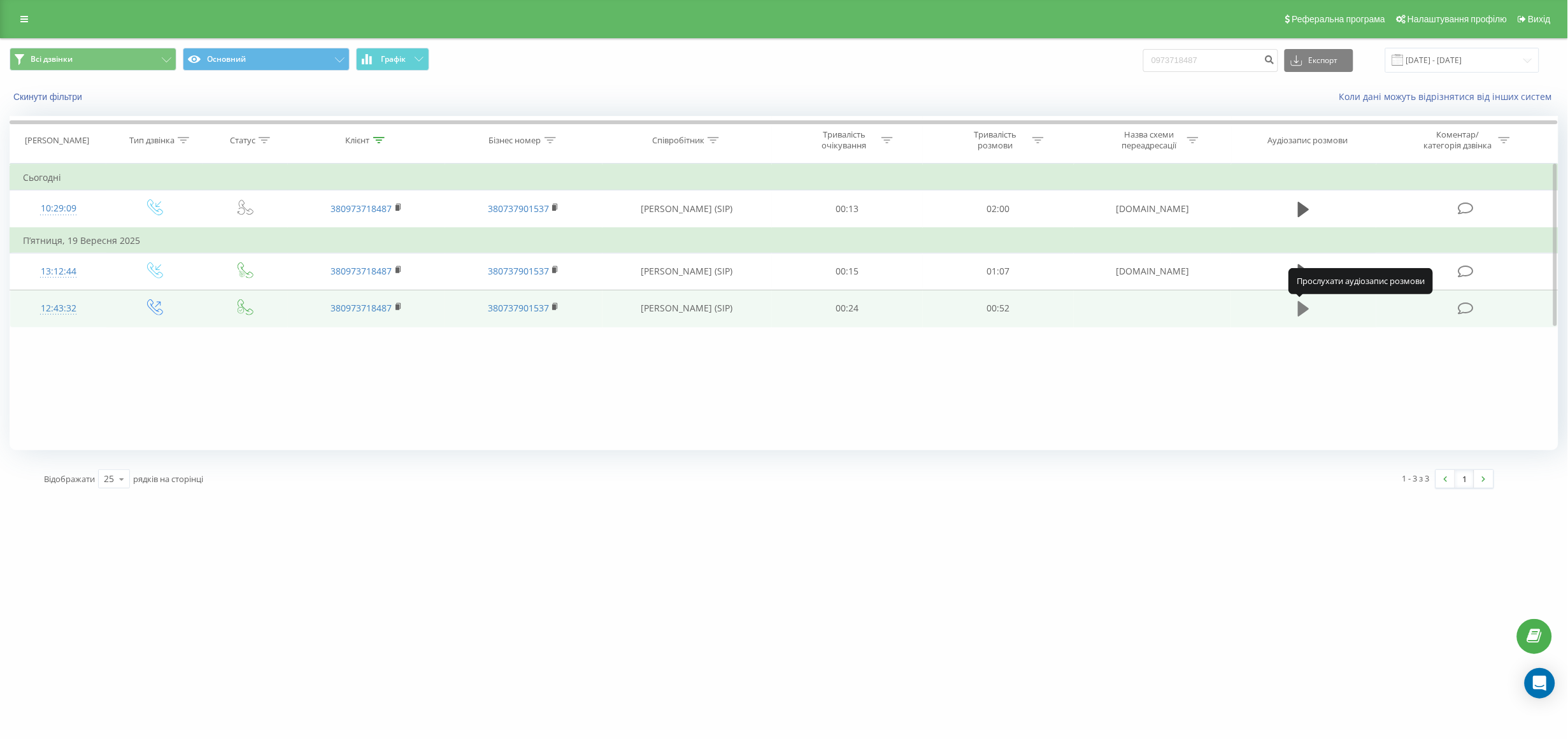
click at [1300, 307] on icon at bounding box center [1304, 309] width 12 height 15
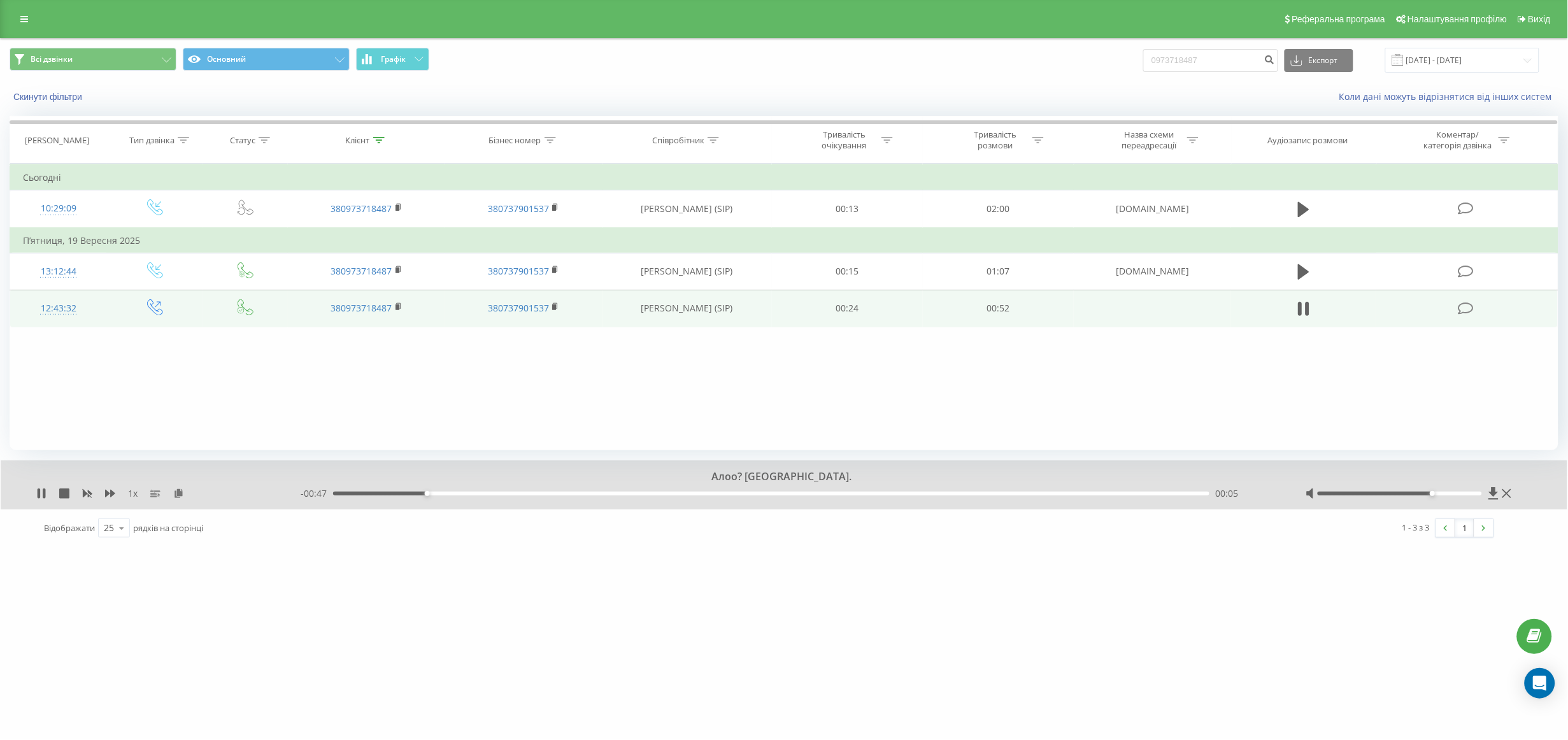
click at [1428, 496] on div at bounding box center [1400, 494] width 164 height 4
click at [1446, 493] on div at bounding box center [1400, 494] width 164 height 4
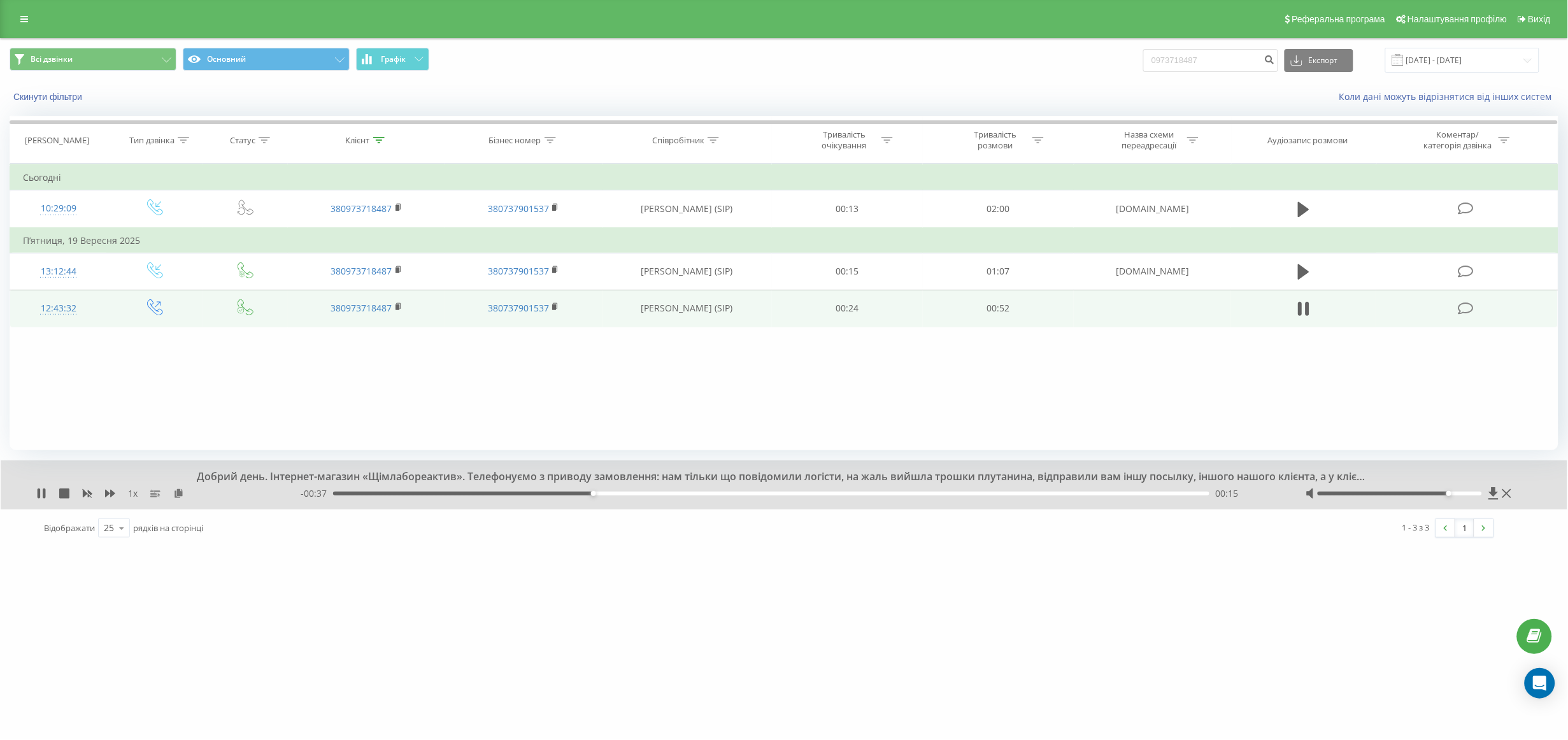
click at [1467, 491] on div at bounding box center [1411, 493] width 209 height 13
click at [1467, 495] on div at bounding box center [1400, 494] width 164 height 4
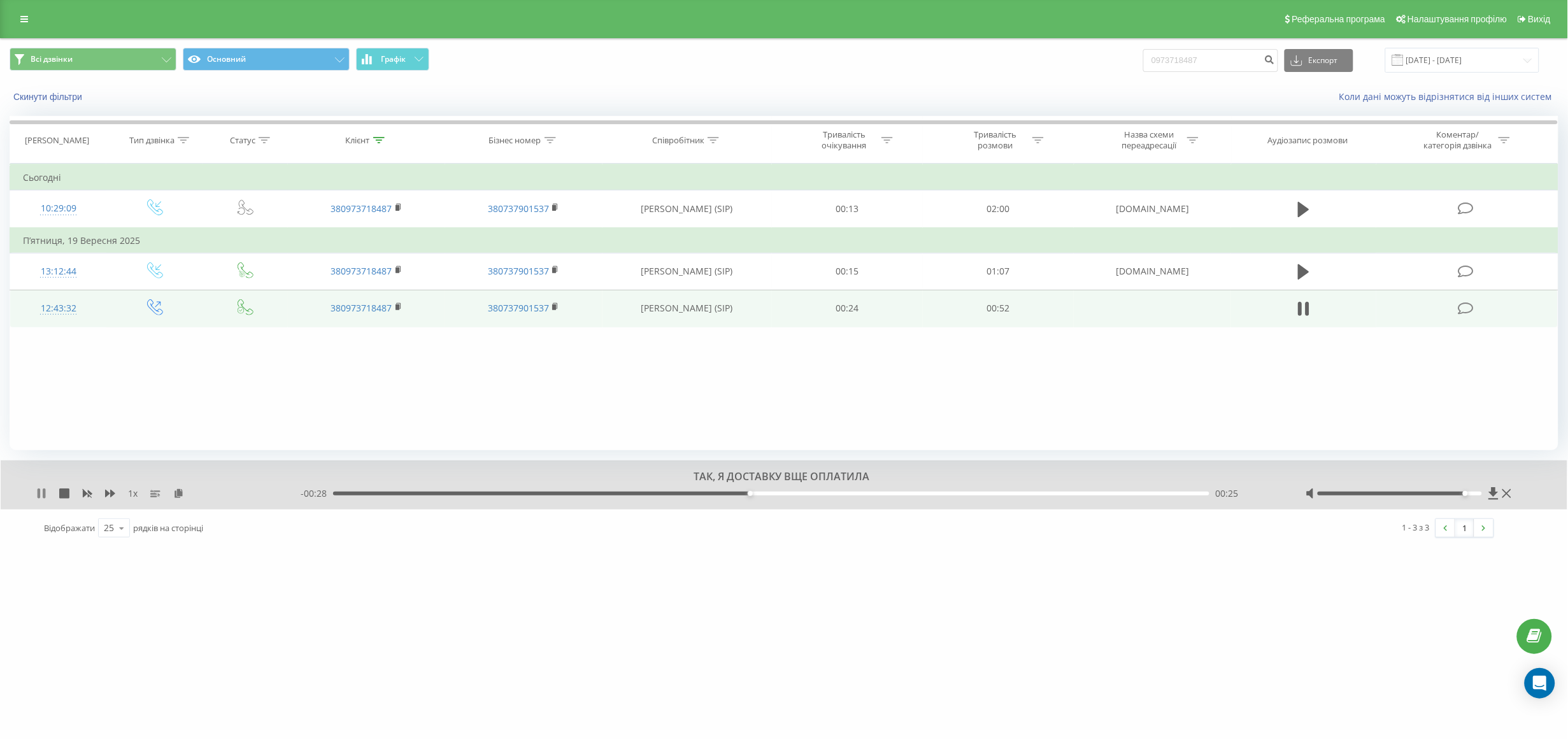
click at [43, 497] on icon at bounding box center [43, 494] width 3 height 11
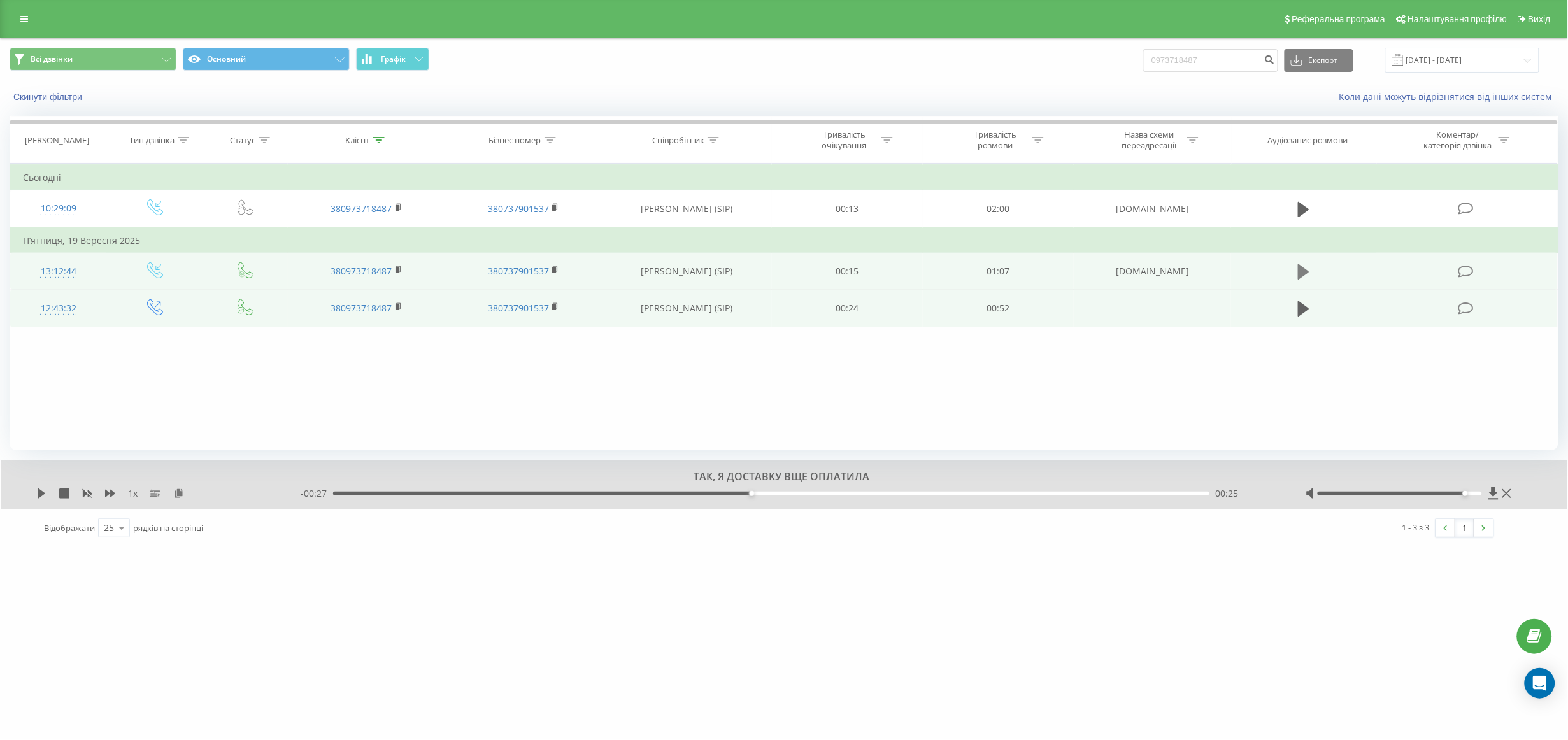
click at [1298, 272] on icon at bounding box center [1304, 271] width 12 height 17
click at [1306, 265] on icon at bounding box center [1304, 271] width 12 height 17
click at [1451, 56] on input "22.06.2025 - 22.09.2025" at bounding box center [1463, 60] width 155 height 25
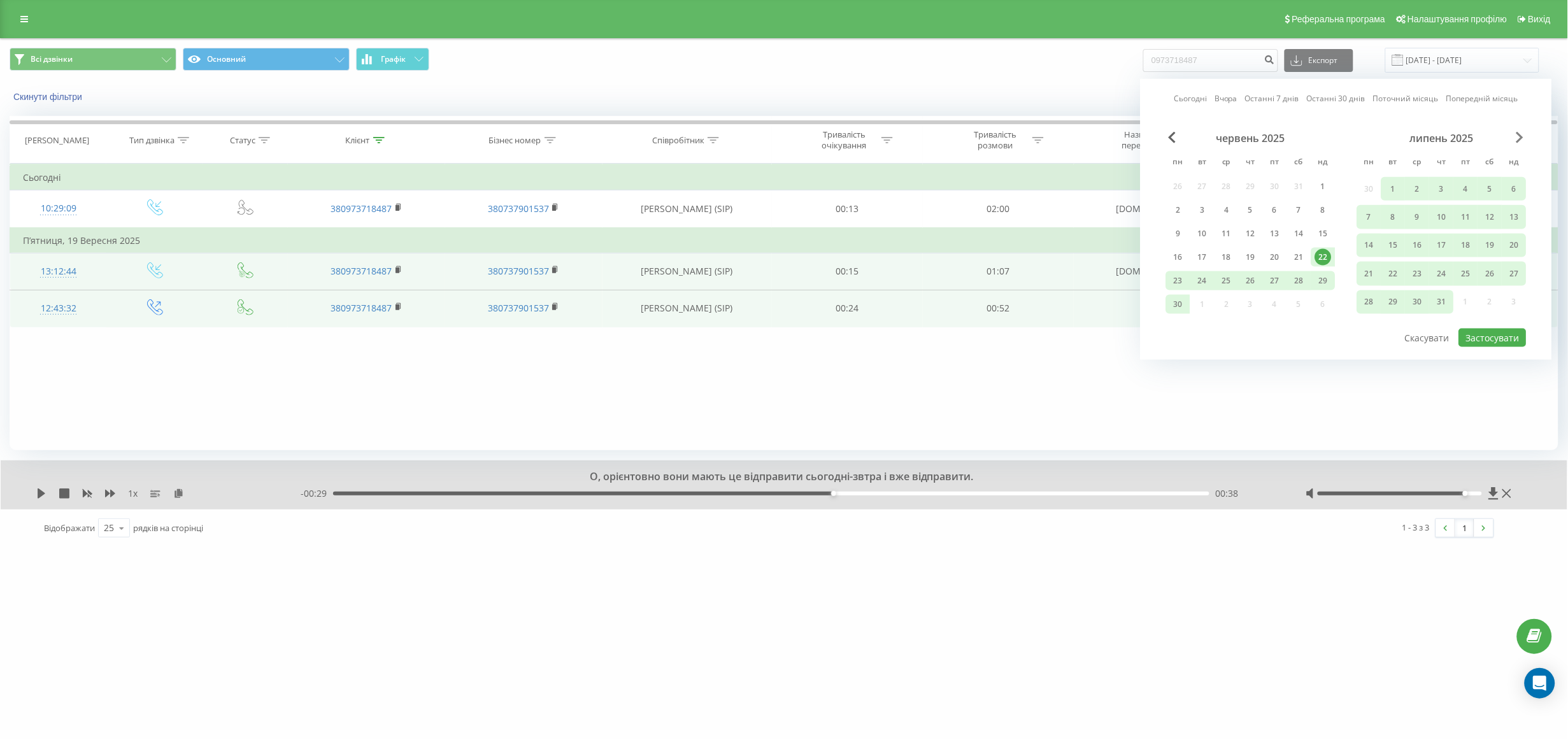
click at [1521, 137] on span "Next Month" at bounding box center [1521, 137] width 8 height 12
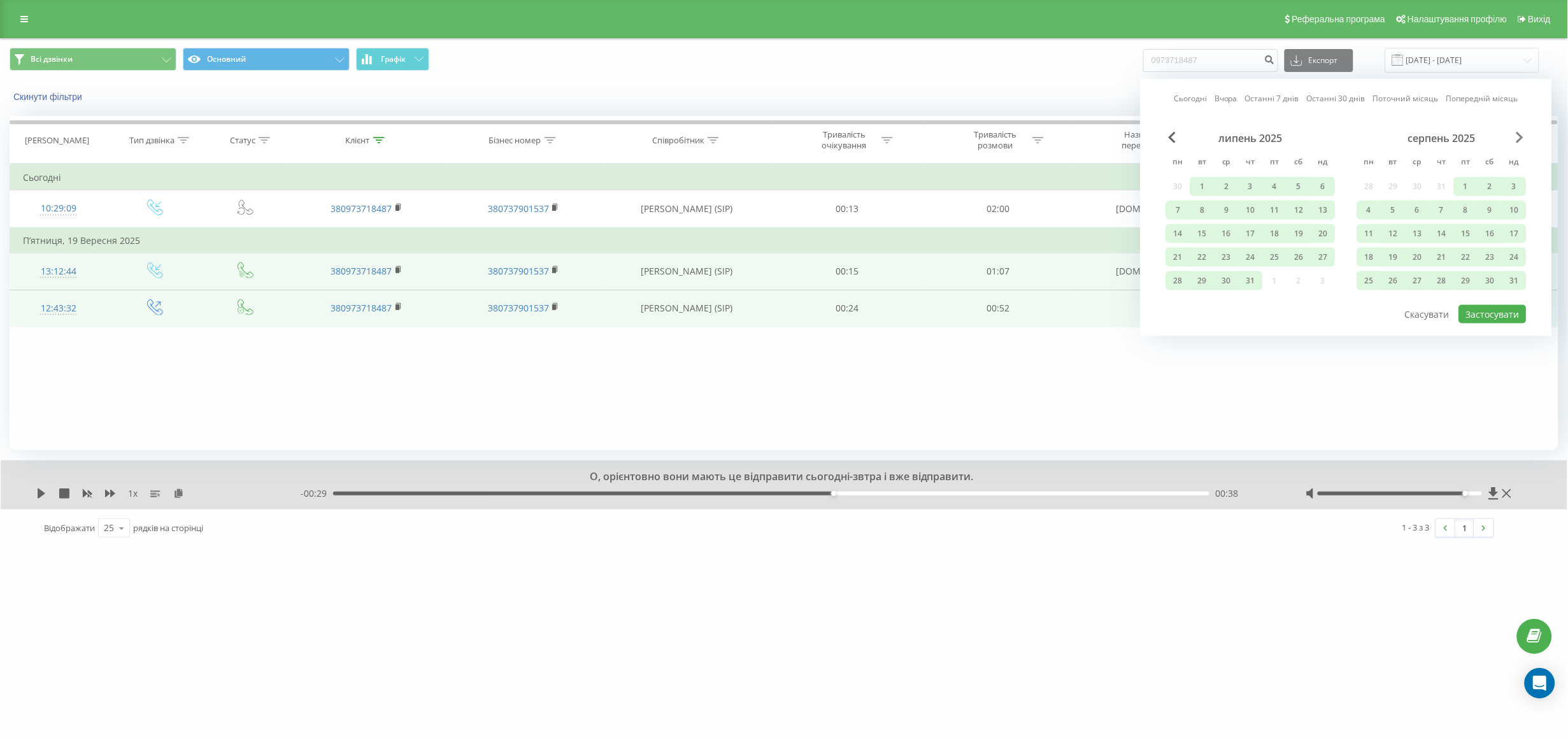
click at [1521, 137] on span "Next Month" at bounding box center [1521, 137] width 8 height 12
click at [1364, 253] on div "22" at bounding box center [1369, 257] width 16 height 16
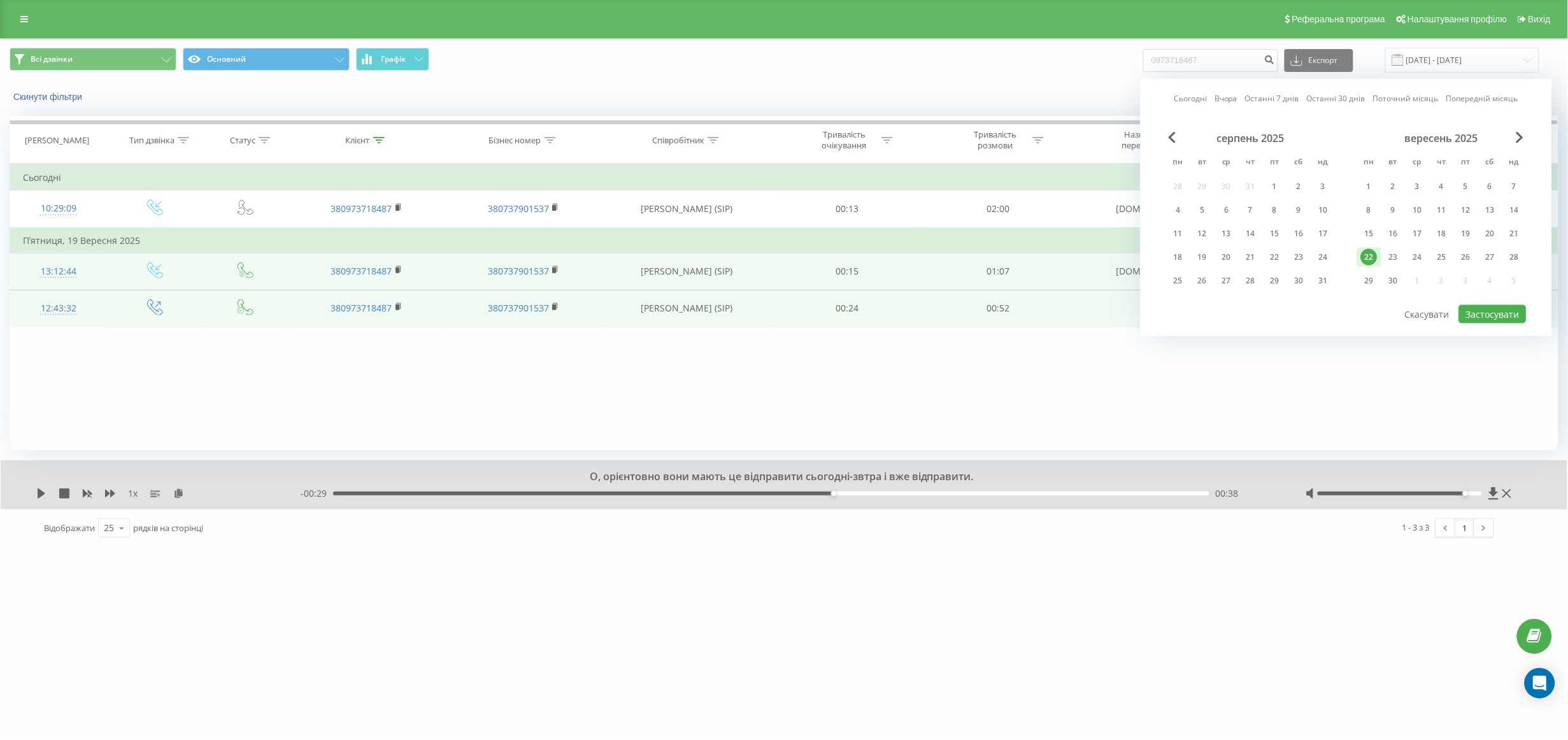
click at [1364, 253] on div "22" at bounding box center [1369, 257] width 16 height 16
click at [1495, 305] on button "Застосувати" at bounding box center [1493, 314] width 68 height 18
type input "[DATE] - [DATE]"
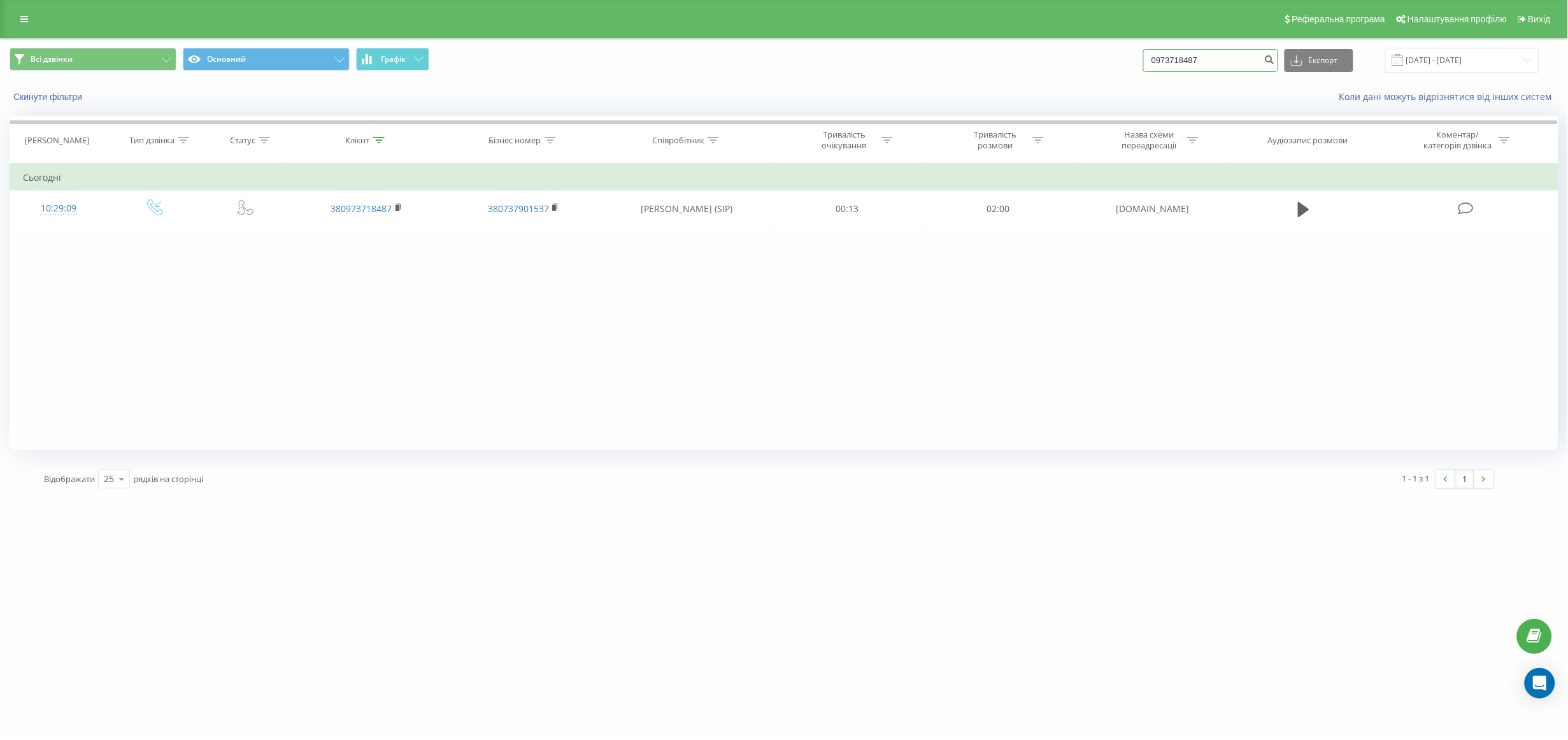
drag, startPoint x: 1237, startPoint y: 55, endPoint x: 1030, endPoint y: 99, distance: 211.6
click at [1030, 99] on div "Всі дзвінки Основний Графік 0973718487 Експорт .csv .xls .xlsx 22.09.2025 - 22.…" at bounding box center [784, 75] width 1567 height 73
click at [1212, 310] on div "Фільтрувати за умовою Дорівнює Введіть значення Скасувати OK Фільтрувати за умо…" at bounding box center [784, 306] width 1549 height 287
click at [1460, 63] on input "[DATE] - [DATE]" at bounding box center [1463, 60] width 155 height 25
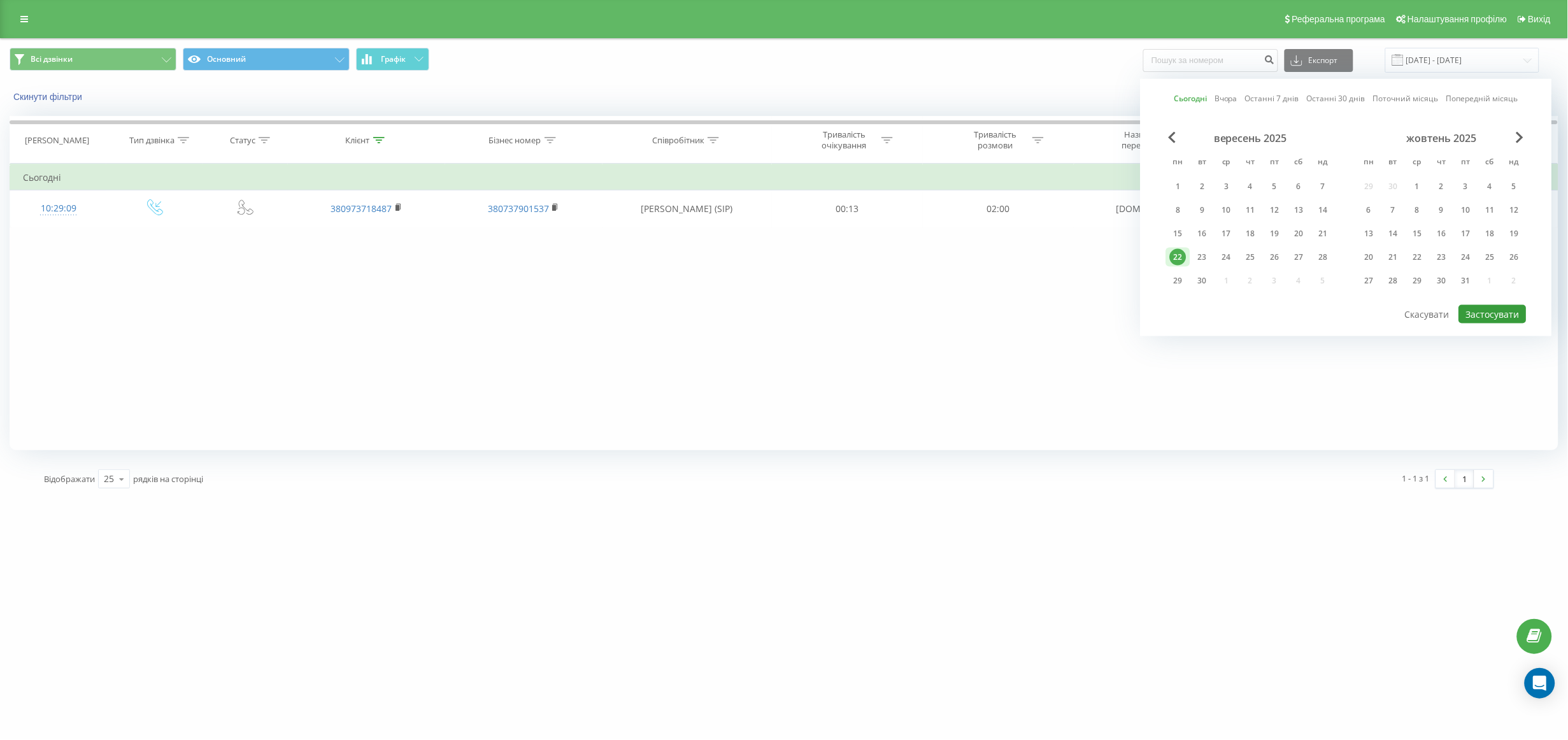
click at [1513, 317] on button "Застосувати" at bounding box center [1493, 314] width 68 height 18
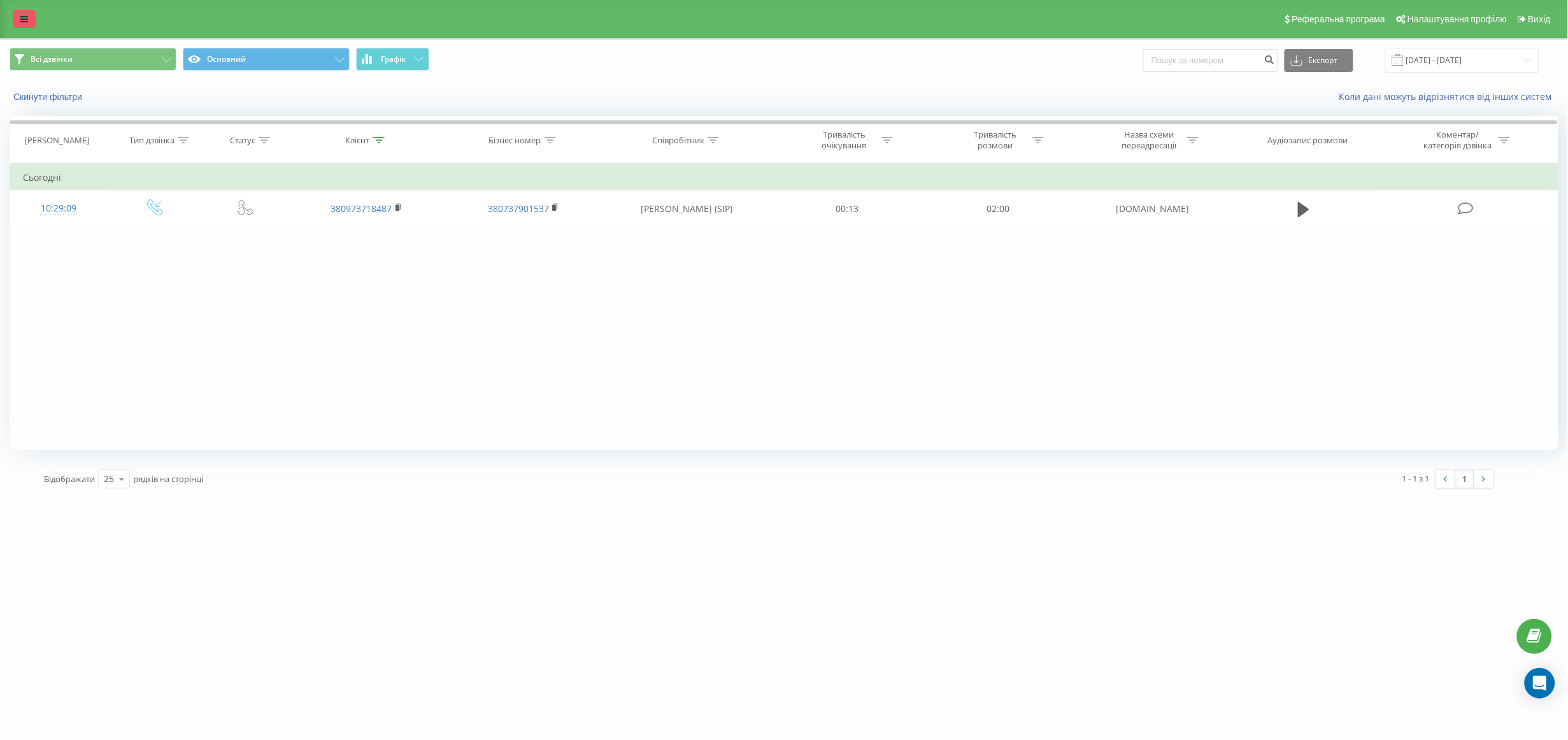
click at [24, 12] on link at bounding box center [24, 19] width 23 height 17
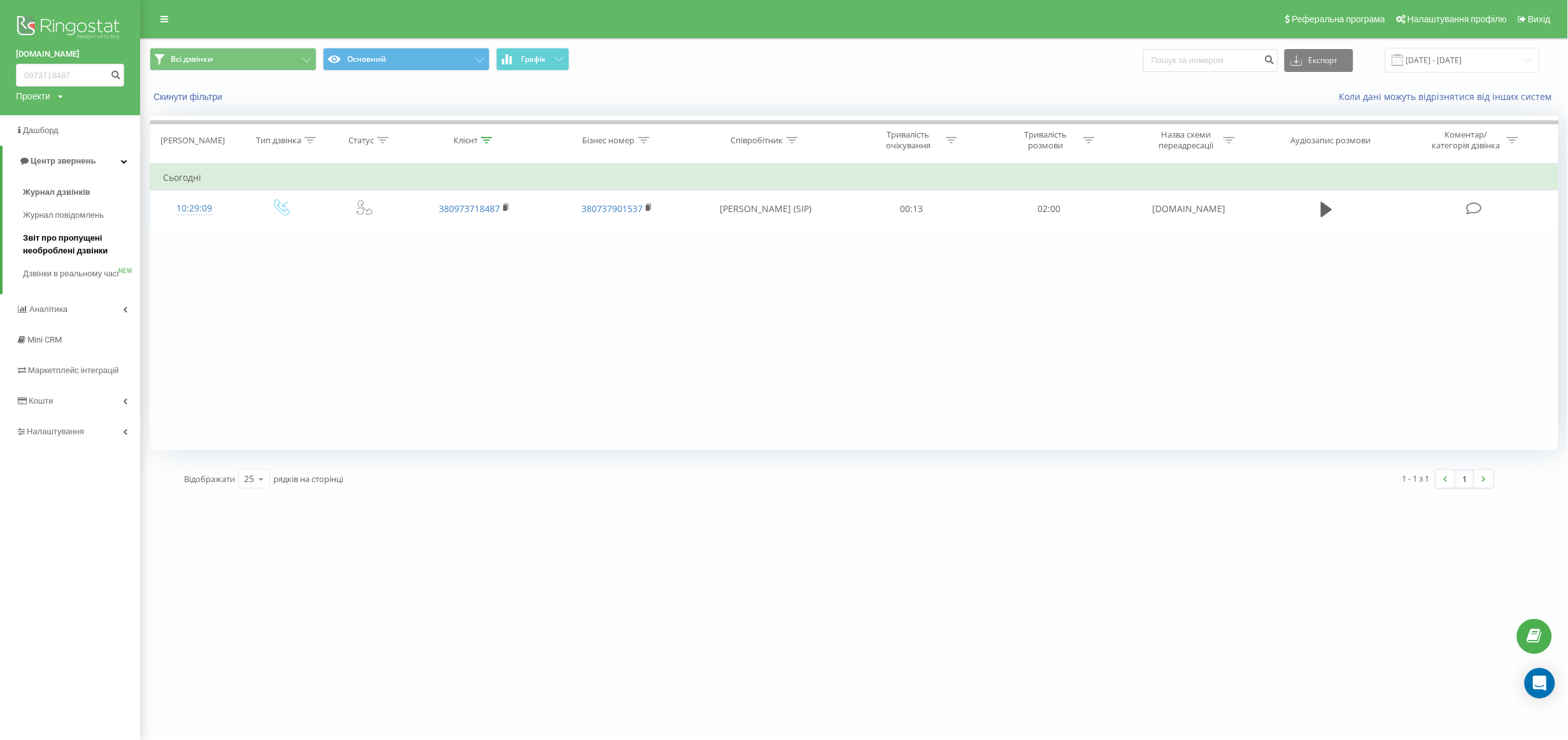
click at [90, 241] on span "Звіт про пропущені необроблені дзвінки" at bounding box center [78, 244] width 111 height 25
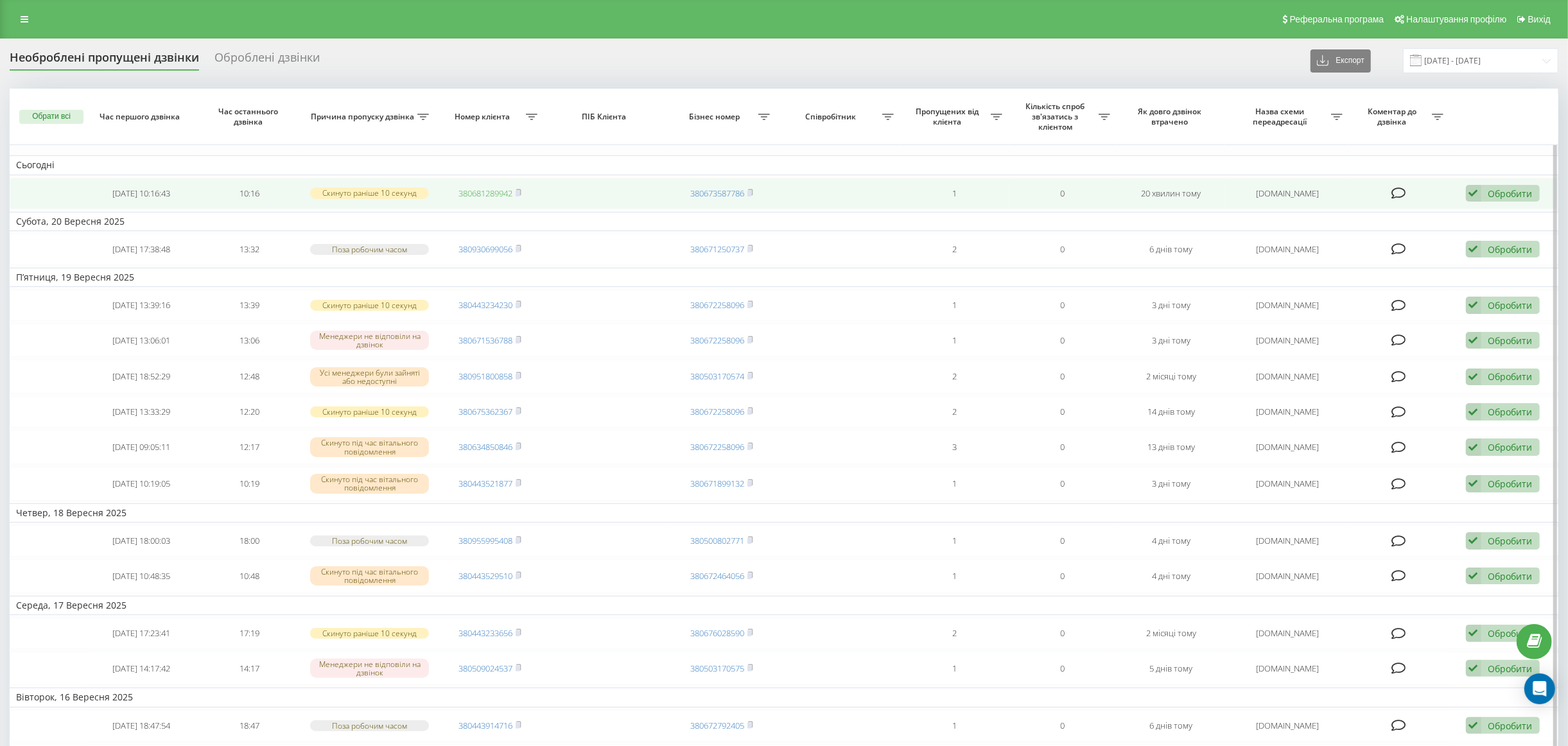
click at [474, 191] on link "380681289942" at bounding box center [485, 194] width 54 height 12
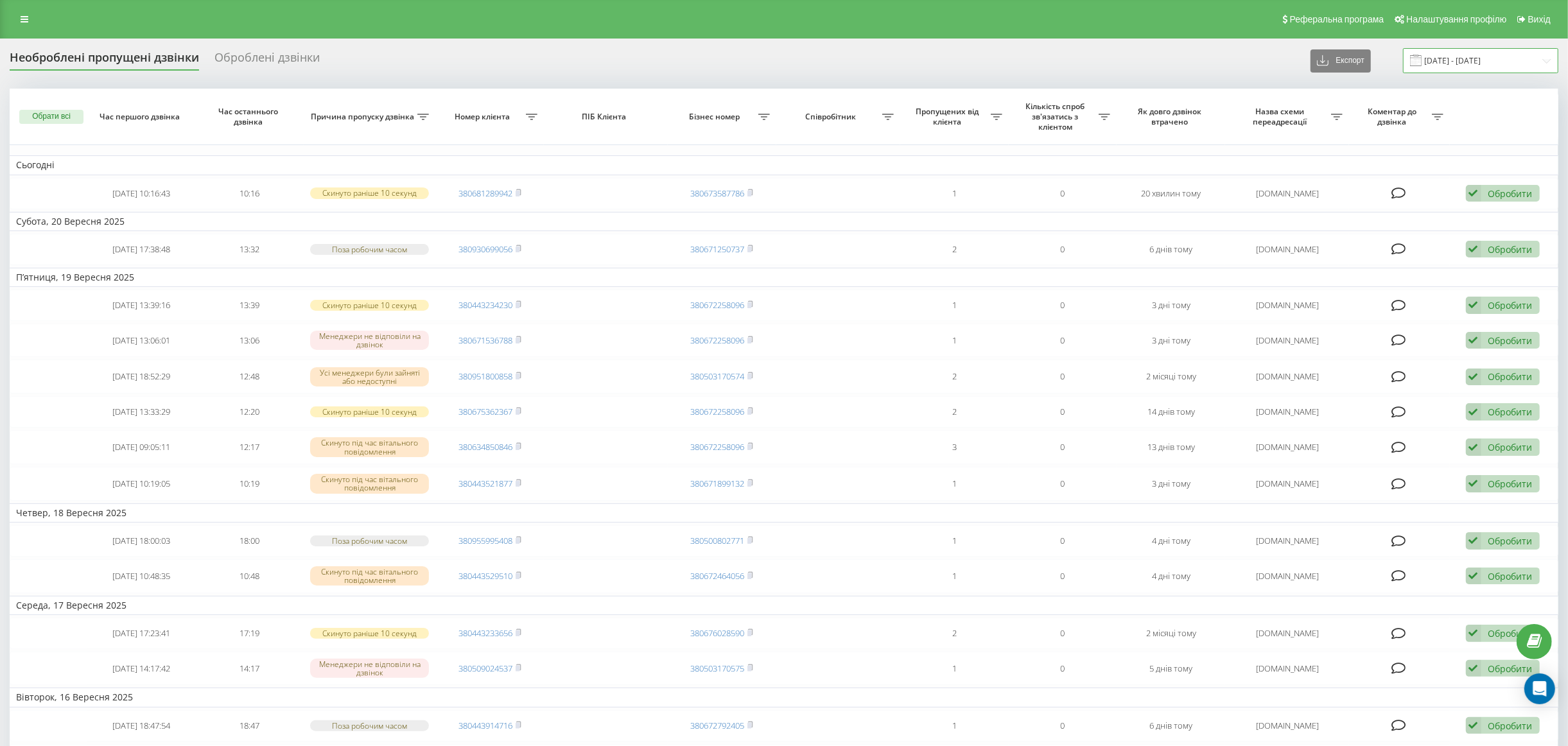
click at [1505, 56] on input "[DATE] - [DATE]" at bounding box center [1481, 60] width 156 height 25
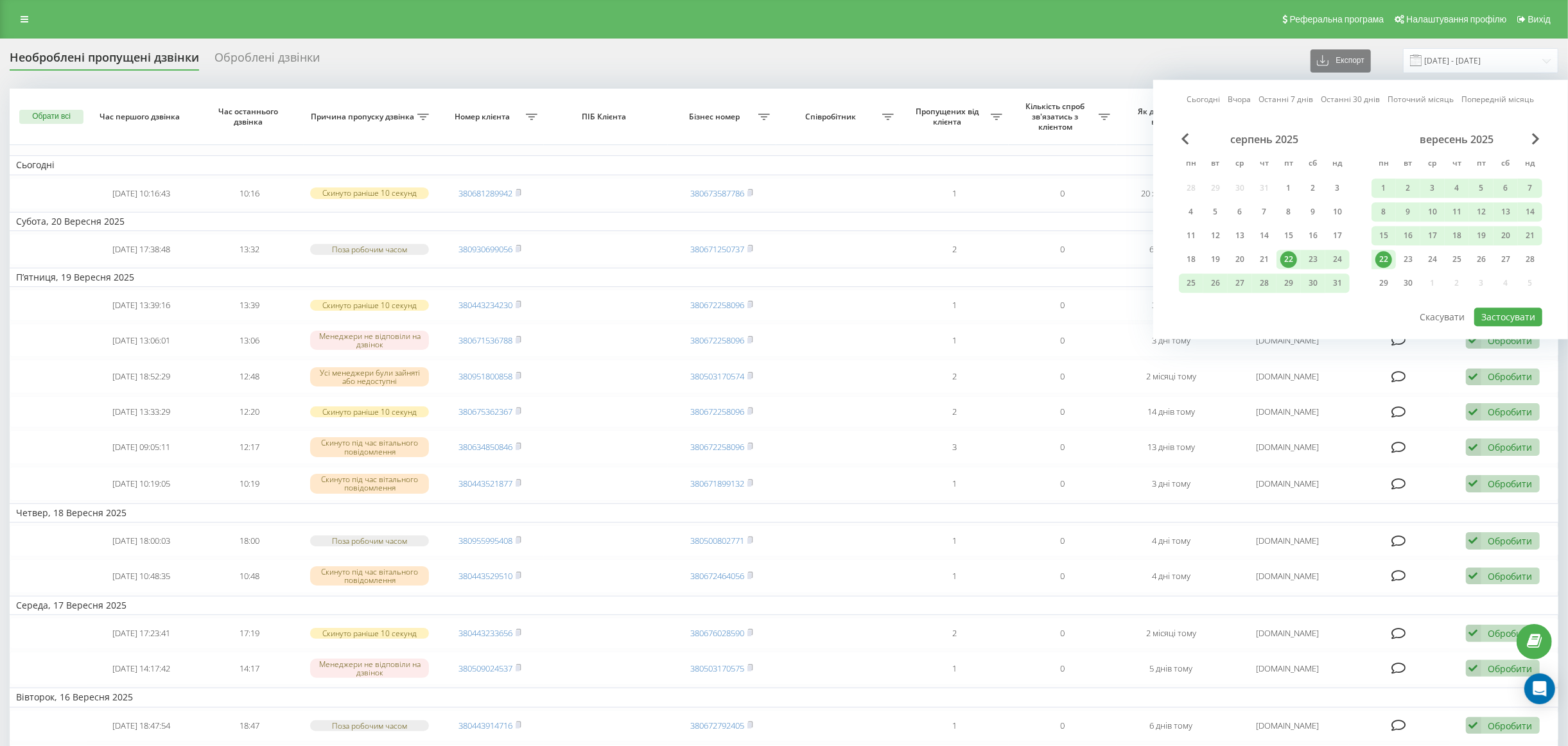
click at [1390, 255] on div "22" at bounding box center [1383, 259] width 17 height 17
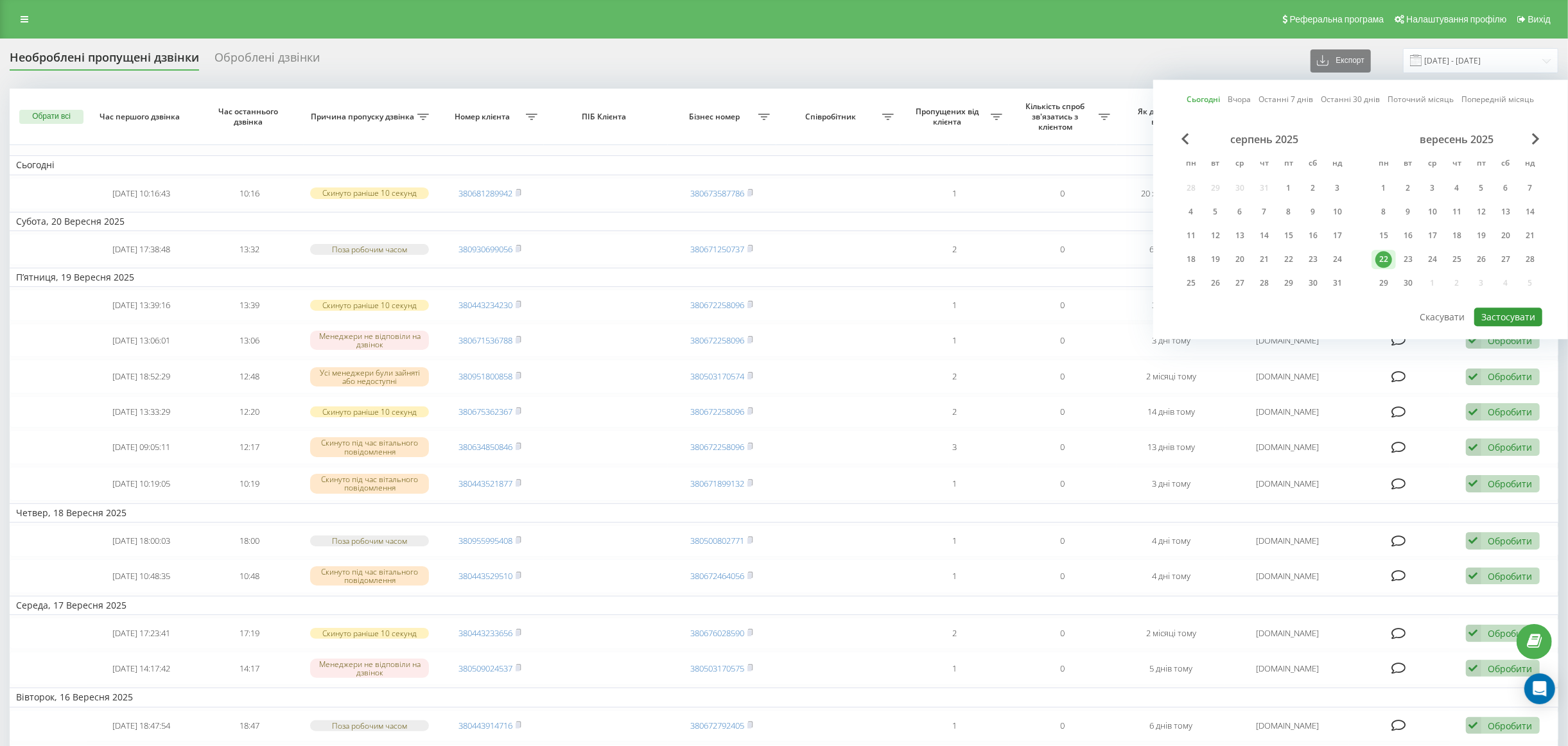
click at [1524, 312] on button "Застосувати" at bounding box center [1509, 317] width 68 height 19
type input "[DATE] - [DATE]"
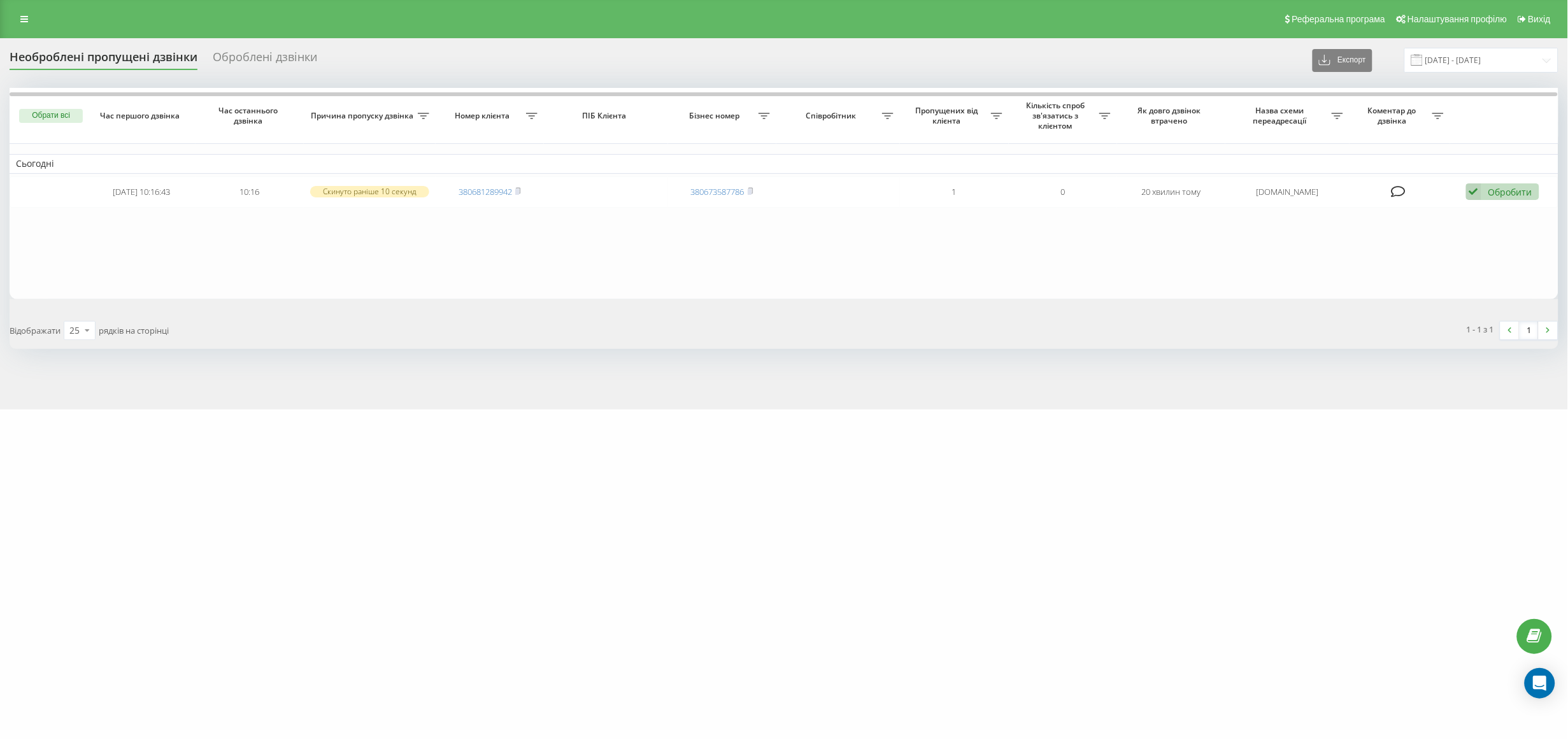
click at [1484, 46] on div "Необроблені пропущені дзвінки Оброблені дзвінки Експорт .csv .xlsx [DATE] - [DA…" at bounding box center [784, 224] width 1568 height 371
click at [1521, 56] on input "[DATE] - [DATE]" at bounding box center [1482, 60] width 155 height 25
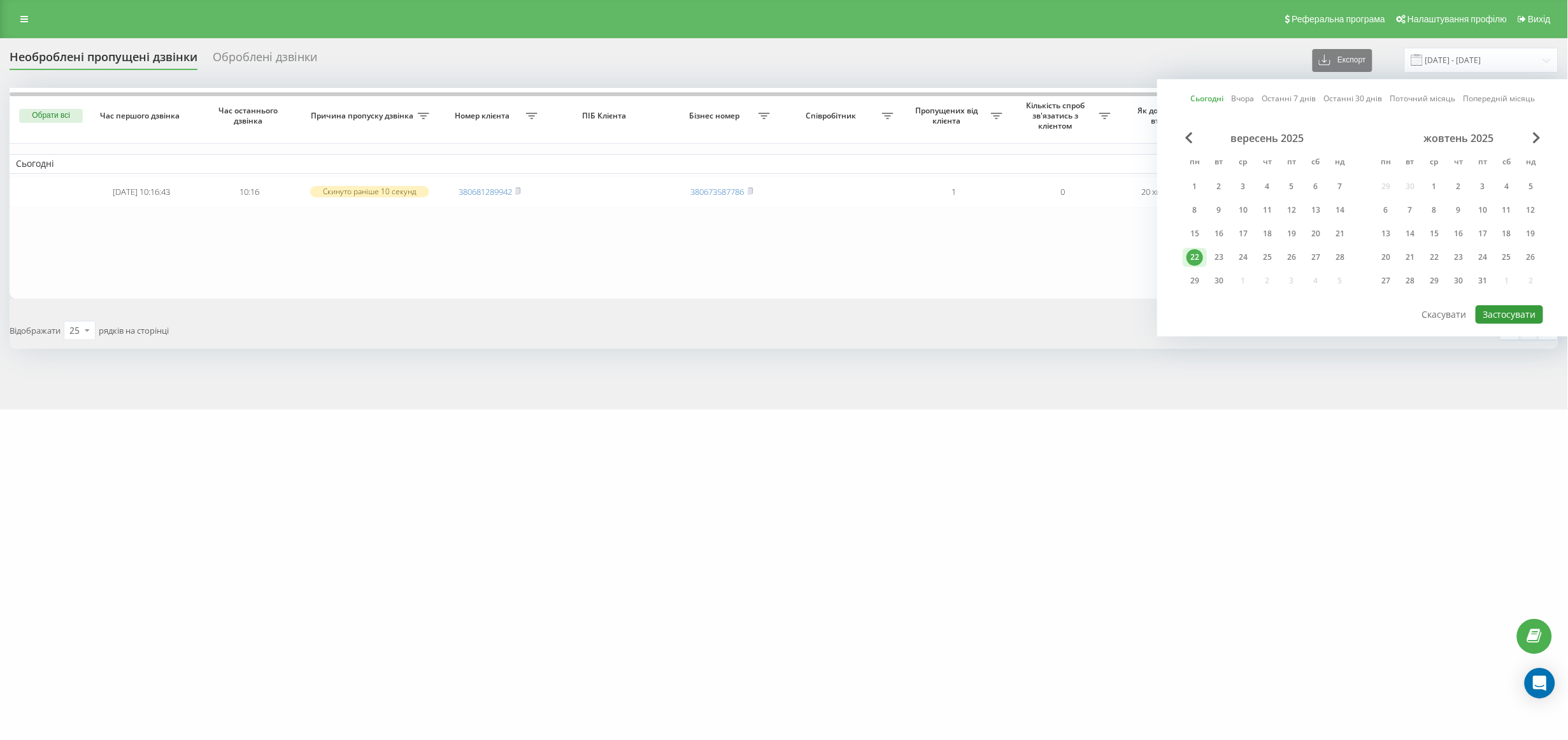
click at [1522, 311] on button "Застосувати" at bounding box center [1510, 314] width 68 height 18
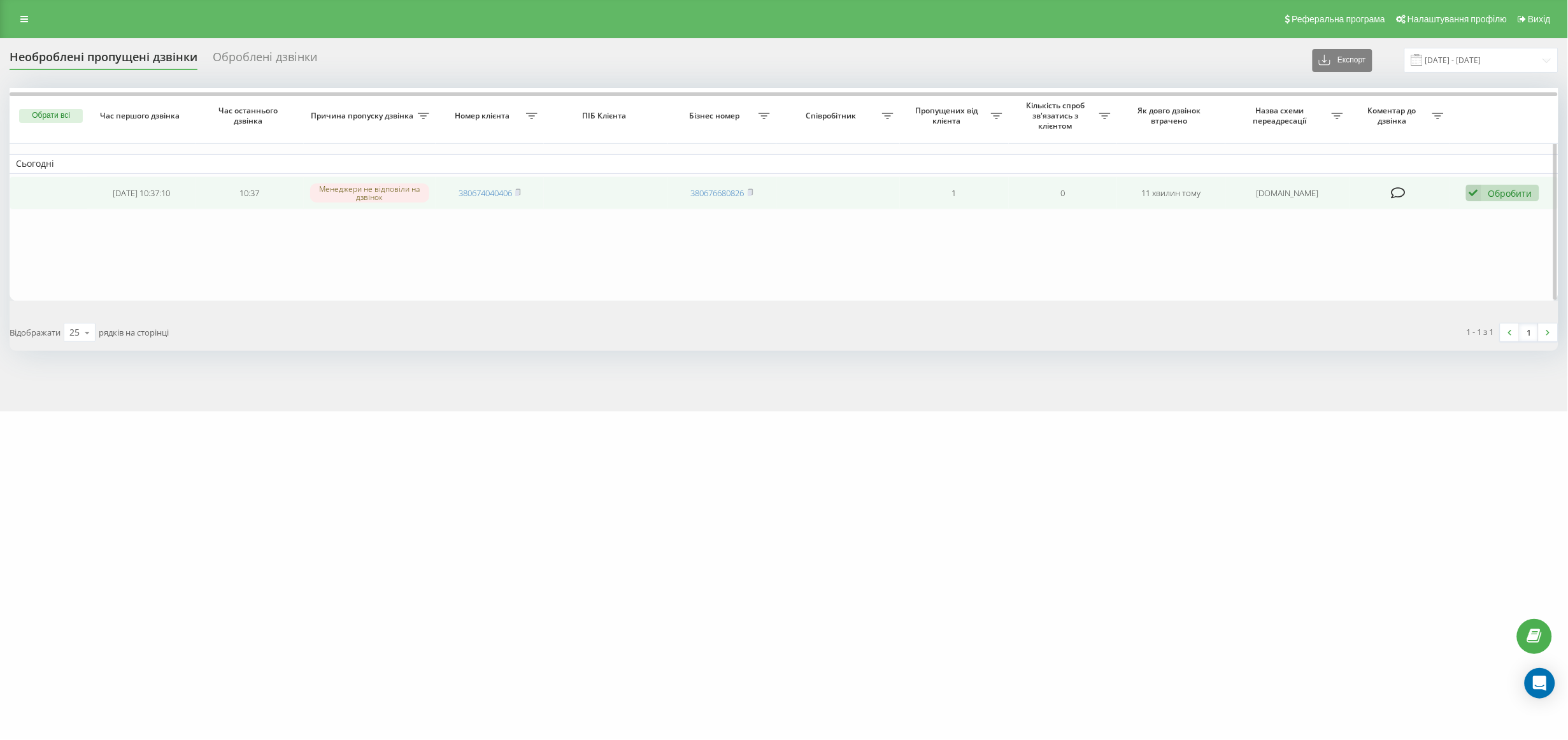
click at [1519, 192] on div "Обробити" at bounding box center [1510, 193] width 43 height 13
click at [1411, 232] on span "Зв'язався з клієнтом за допомогою іншого каналу" at bounding box center [1419, 236] width 217 height 13
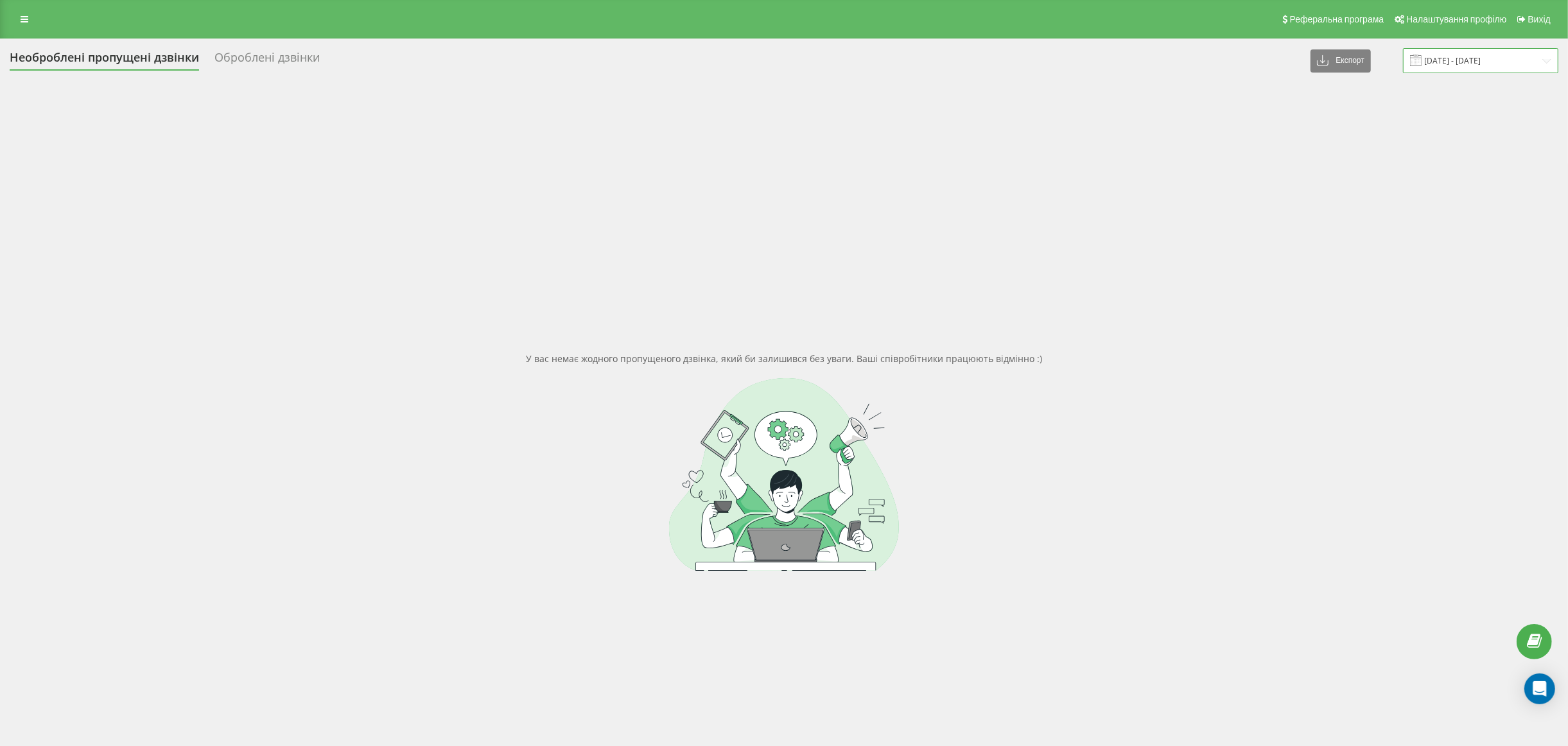
click at [1503, 58] on input "[DATE] - [DATE]" at bounding box center [1481, 60] width 156 height 25
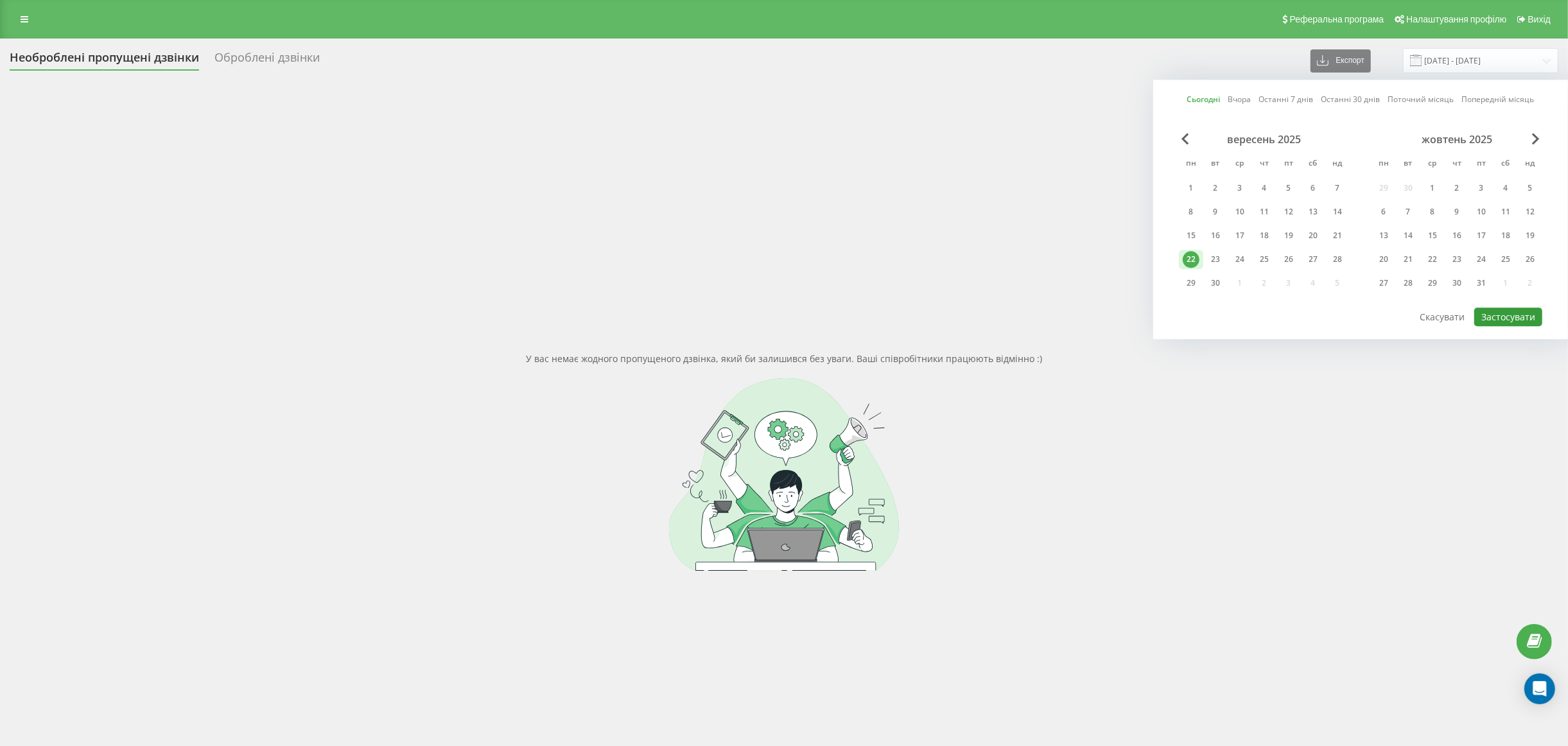
click at [1516, 310] on button "Застосувати" at bounding box center [1509, 317] width 68 height 19
